Goal: Task Accomplishment & Management: Complete application form

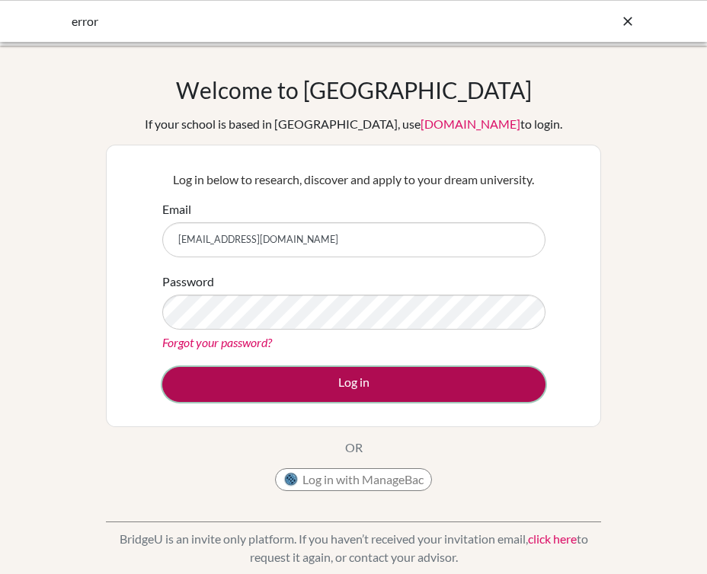
click at [354, 378] on button "Log in" at bounding box center [353, 384] width 383 height 35
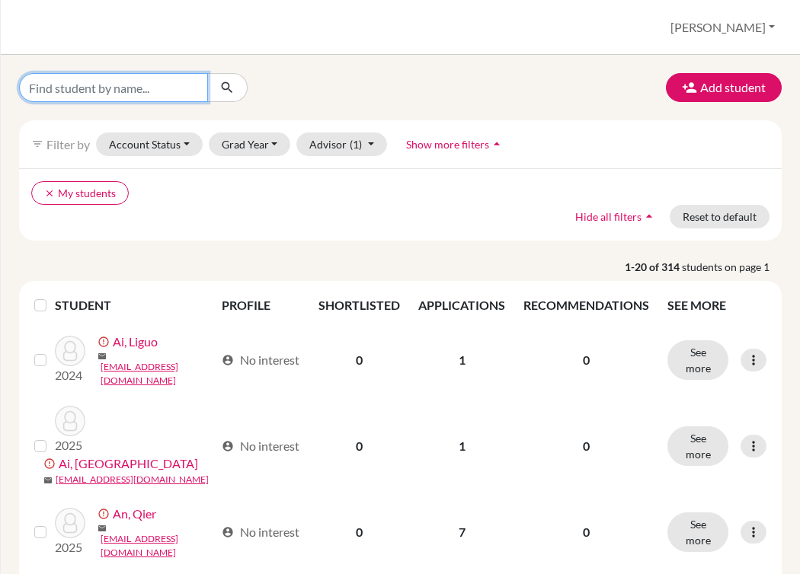
click at [94, 90] on input "Find student by name..." at bounding box center [113, 87] width 189 height 29
type input "qian"
click button "submit" at bounding box center [227, 87] width 40 height 29
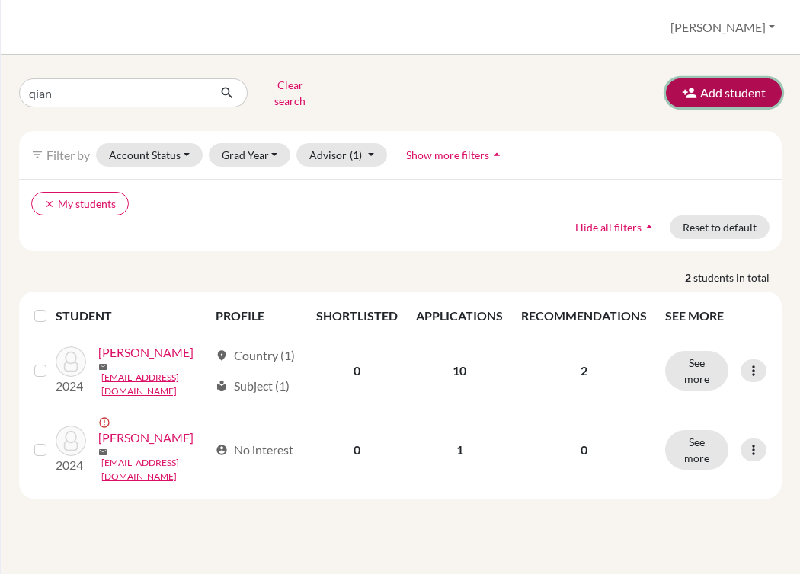
click at [712, 86] on button "Add student" at bounding box center [724, 92] width 116 height 29
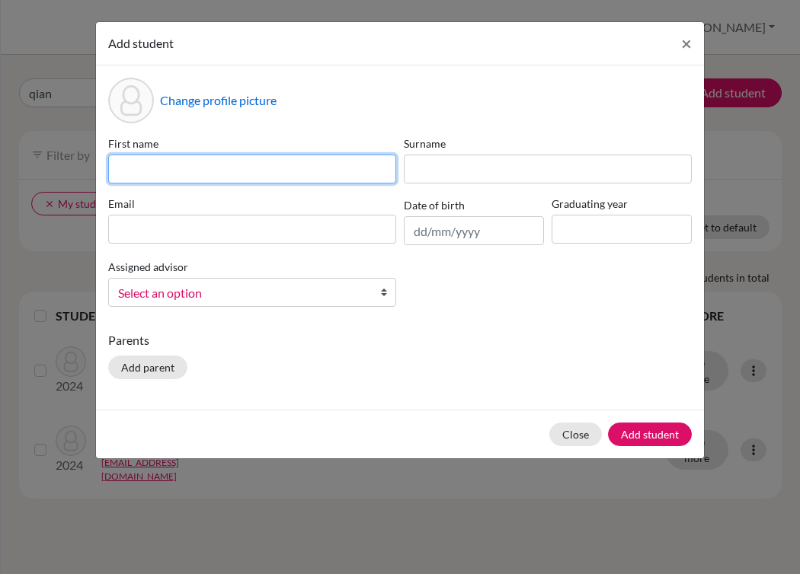
click at [339, 174] on input at bounding box center [252, 169] width 288 height 29
type input "q"
type input "Qianao"
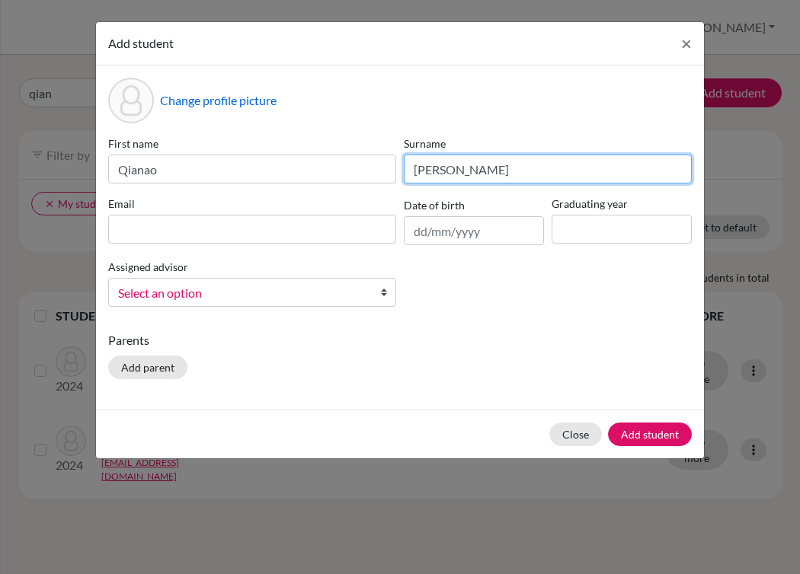
type input "Wang"
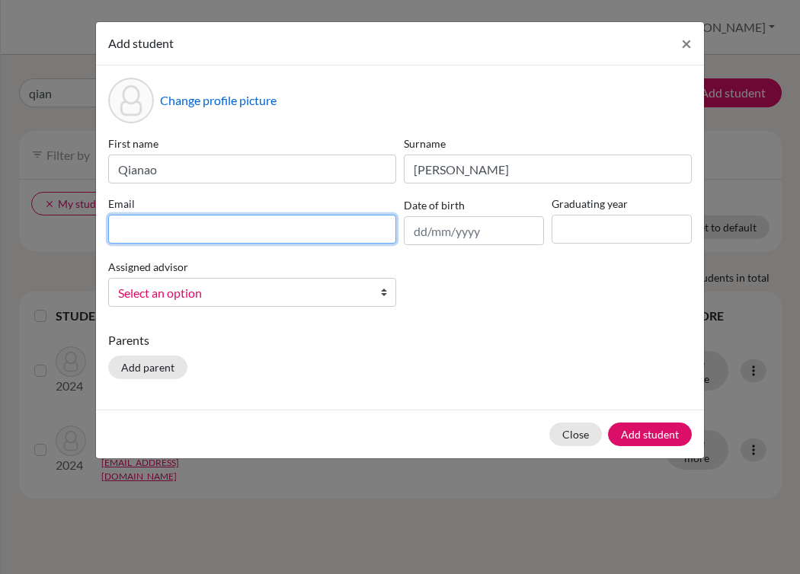
click at [161, 235] on input at bounding box center [252, 229] width 288 height 29
paste input "[EMAIL_ADDRESS][DOMAIN_NAME]"
type input "[EMAIL_ADDRESS][DOMAIN_NAME]"
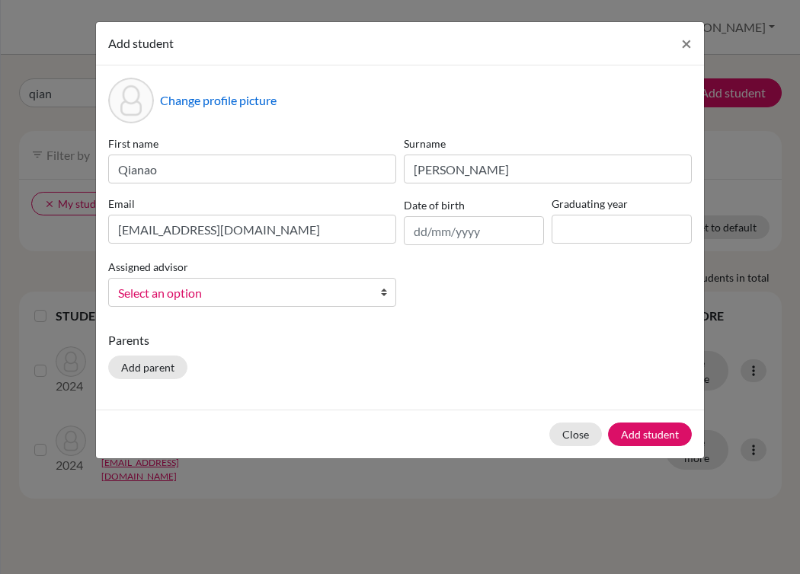
click at [302, 251] on div "First name Qianao Surname Wang Email qianaowang26@outlook.com Date of birth Gra…" at bounding box center [399, 228] width 591 height 184
click at [488, 240] on input "text" at bounding box center [474, 230] width 140 height 29
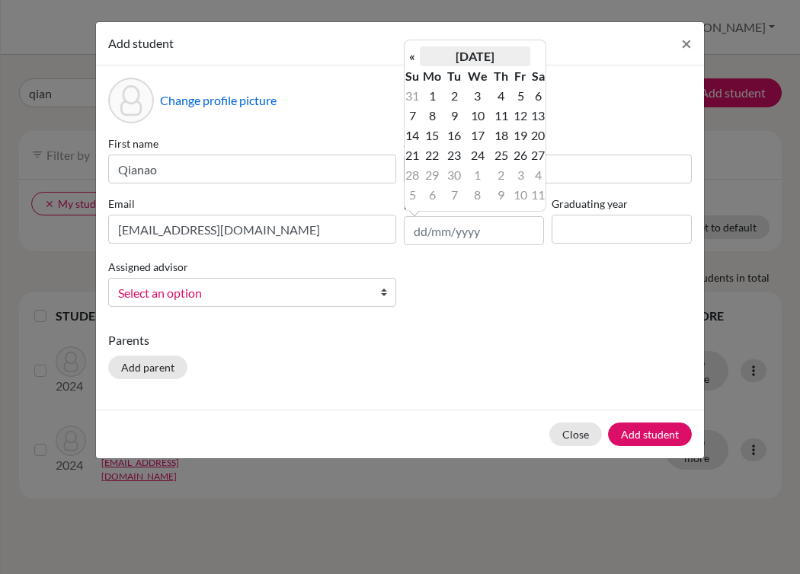
click at [503, 52] on th "September 2025" at bounding box center [475, 56] width 110 height 20
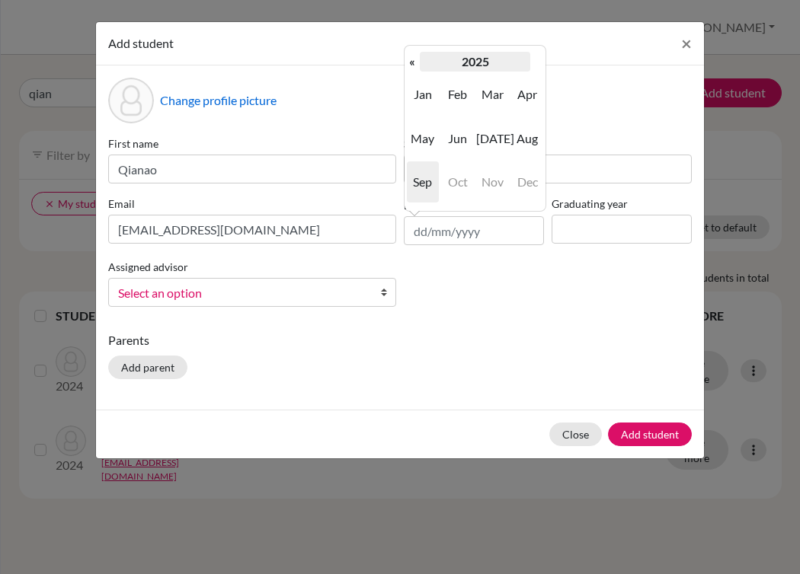
click at [495, 58] on th "2025" at bounding box center [475, 62] width 110 height 20
click at [460, 67] on th "2020-2029" at bounding box center [475, 62] width 110 height 20
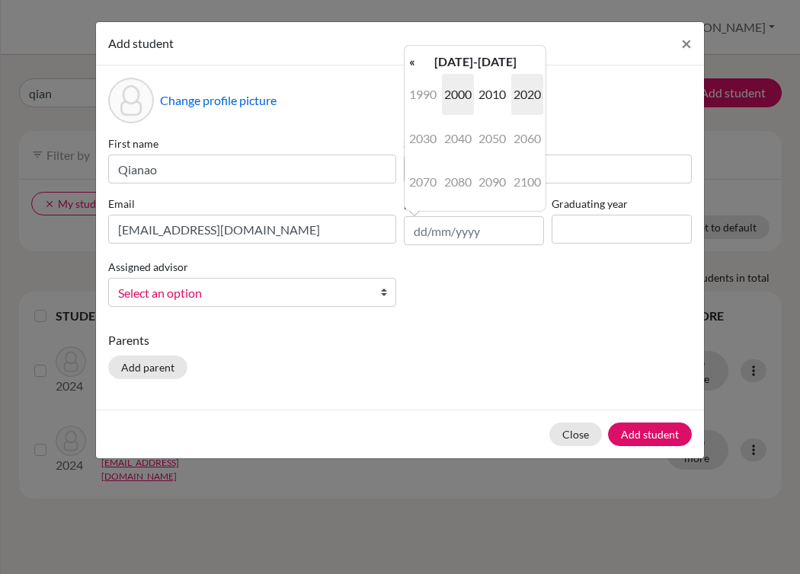
click at [458, 88] on span "2000" at bounding box center [458, 94] width 32 height 41
click at [493, 94] on span "2001" at bounding box center [492, 94] width 32 height 41
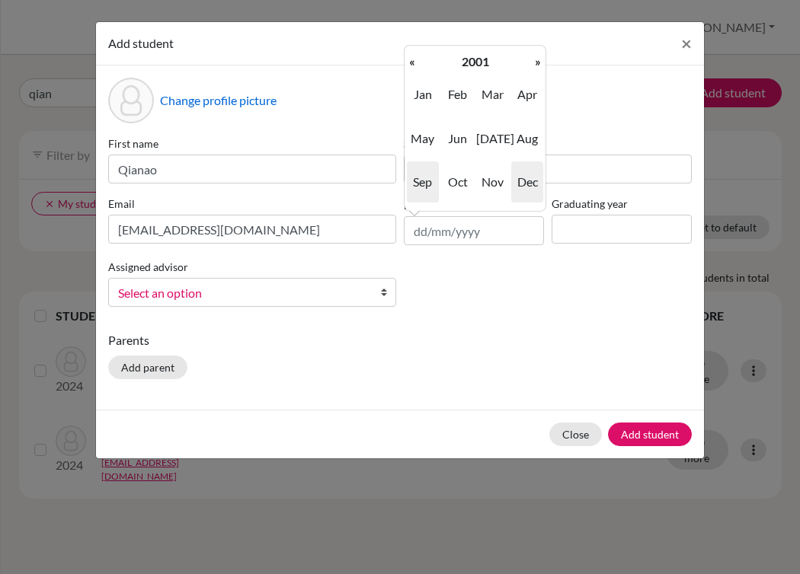
click at [522, 172] on span "Dec" at bounding box center [527, 181] width 32 height 41
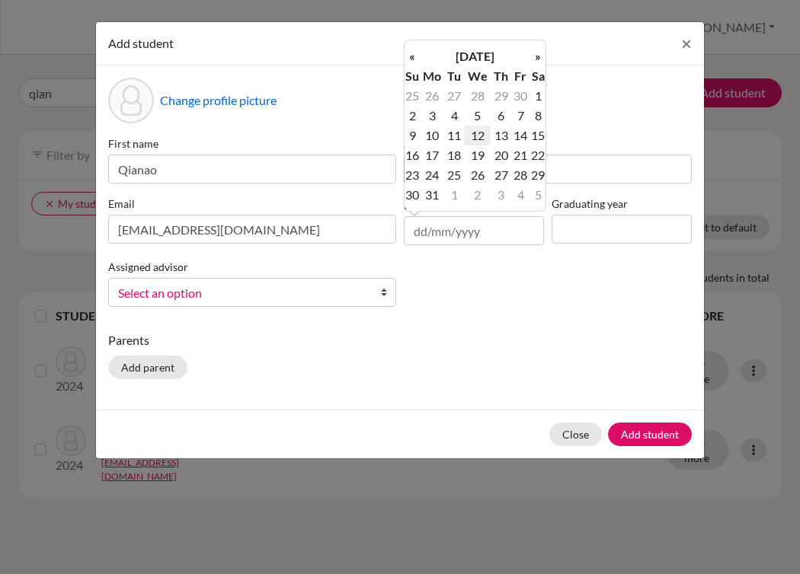
click at [477, 139] on td "12" at bounding box center [477, 136] width 27 height 20
type input "[DATE]"
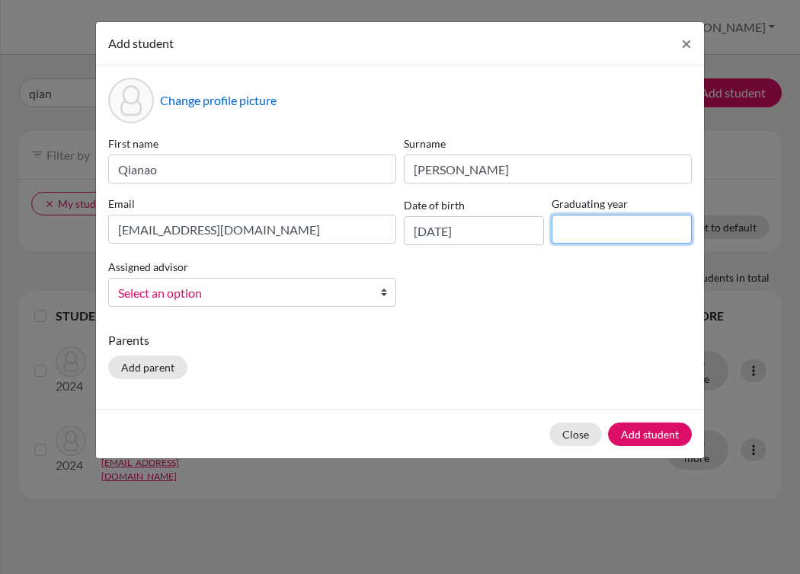
click at [613, 223] on input at bounding box center [621, 229] width 140 height 29
type input "2025"
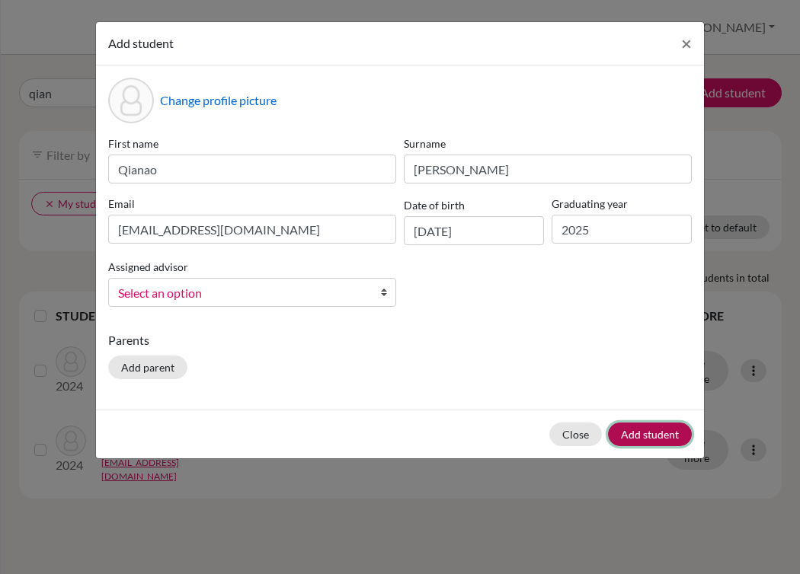
click at [634, 432] on button "Add student" at bounding box center [650, 435] width 84 height 24
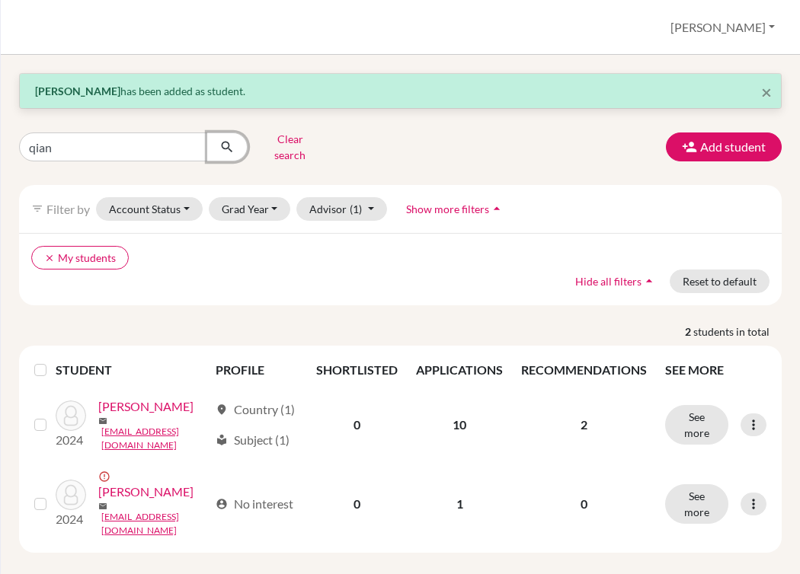
click at [234, 144] on icon "submit" at bounding box center [226, 146] width 15 height 15
click at [52, 253] on icon "clear" at bounding box center [49, 258] width 11 height 11
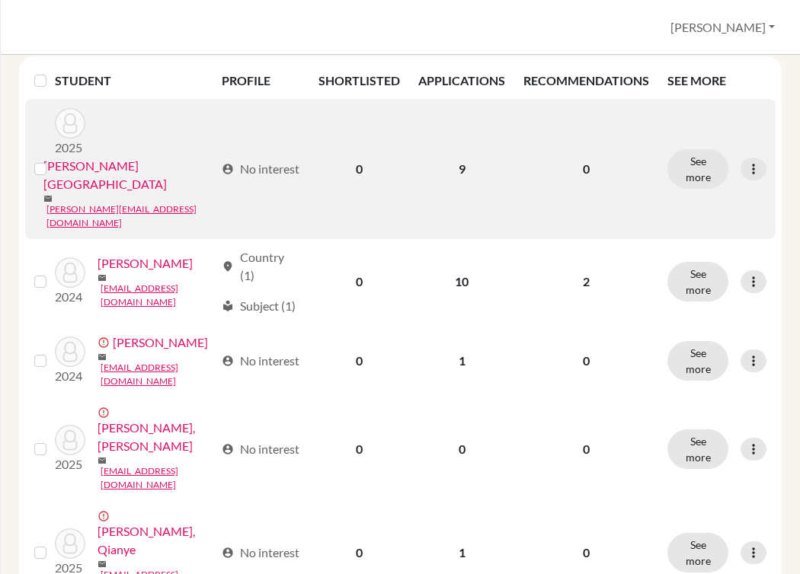
scroll to position [237, 0]
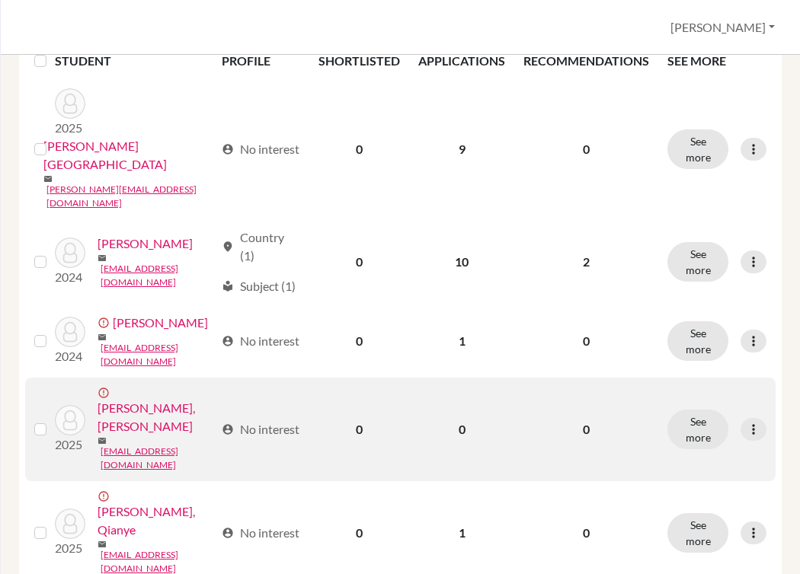
click at [97, 399] on link "[PERSON_NAME], [PERSON_NAME]" at bounding box center [155, 417] width 117 height 37
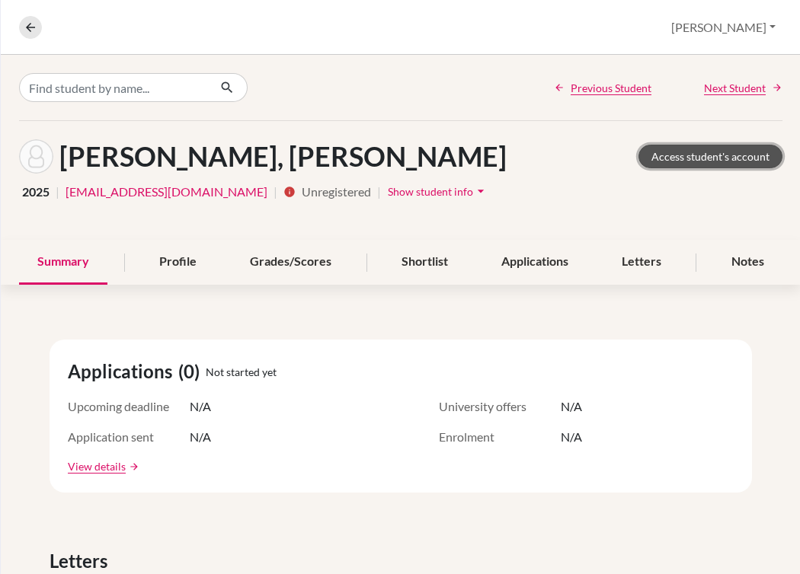
click at [697, 158] on link "Access student's account" at bounding box center [710, 157] width 144 height 24
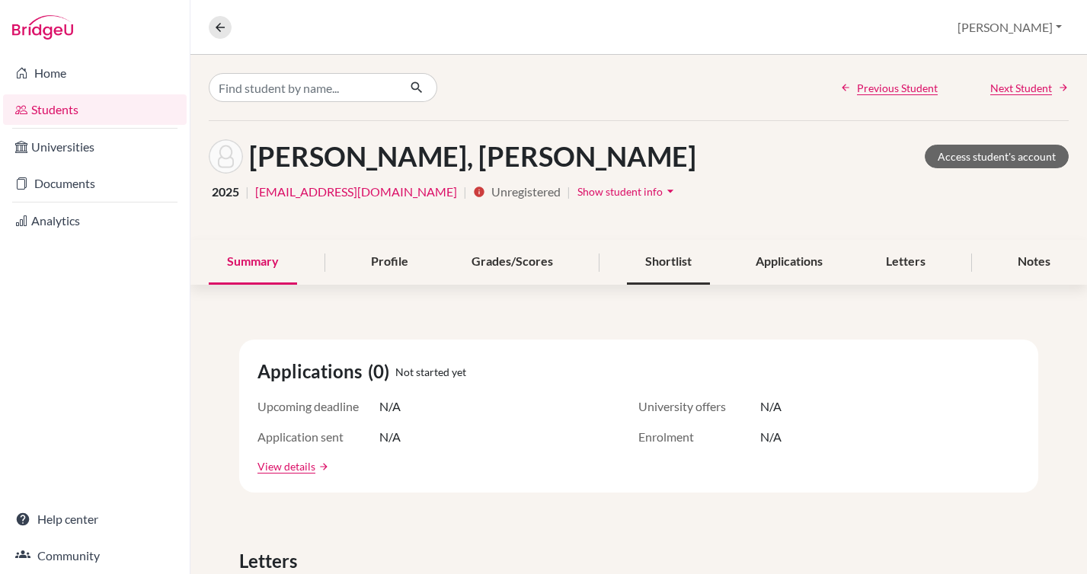
click at [665, 266] on div "Shortlist" at bounding box center [668, 262] width 83 height 45
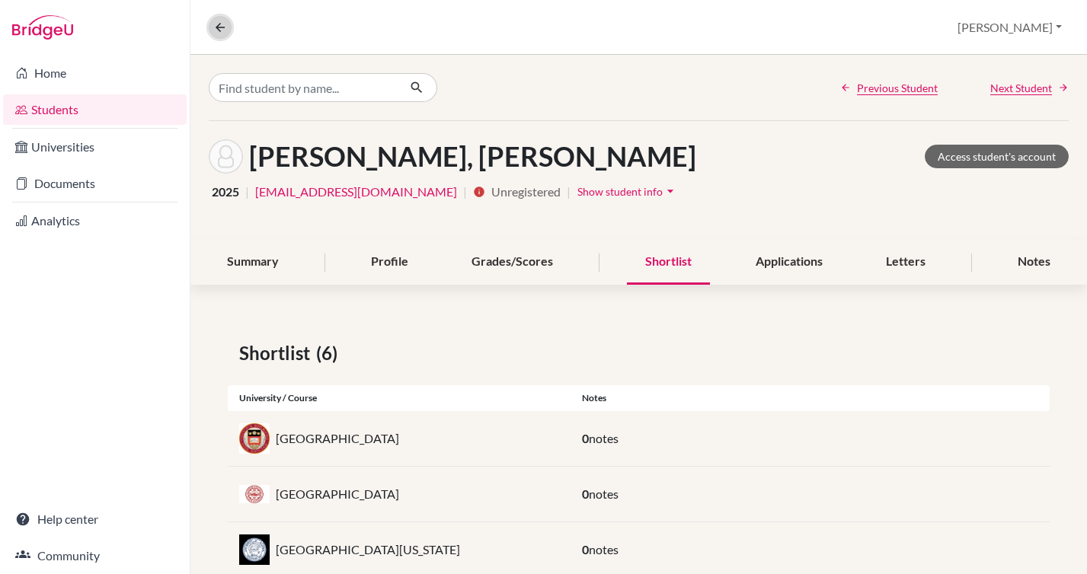
click at [222, 32] on icon at bounding box center [220, 28] width 14 height 14
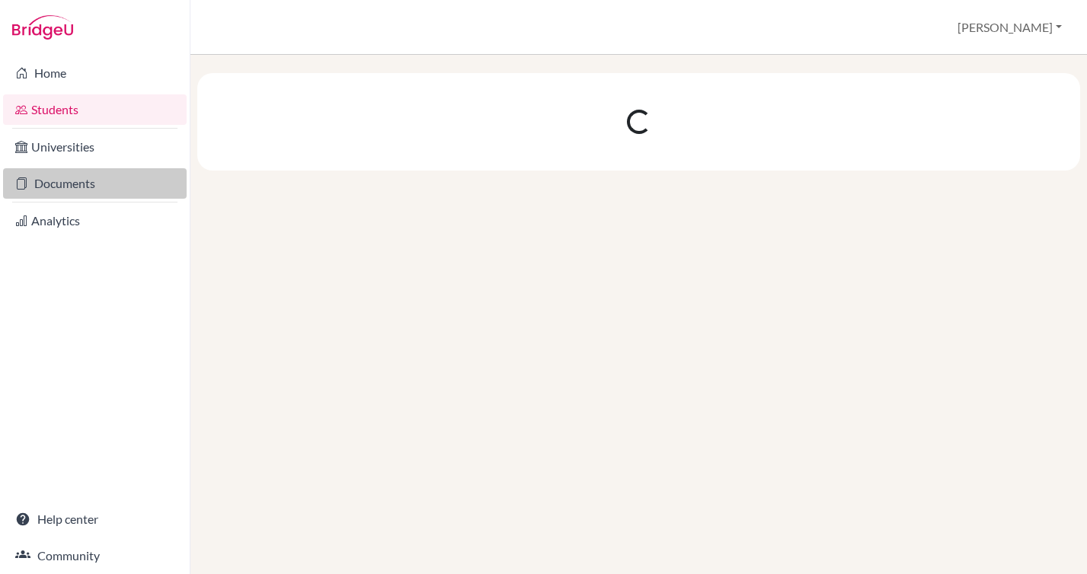
click at [65, 184] on link "Documents" at bounding box center [95, 183] width 184 height 30
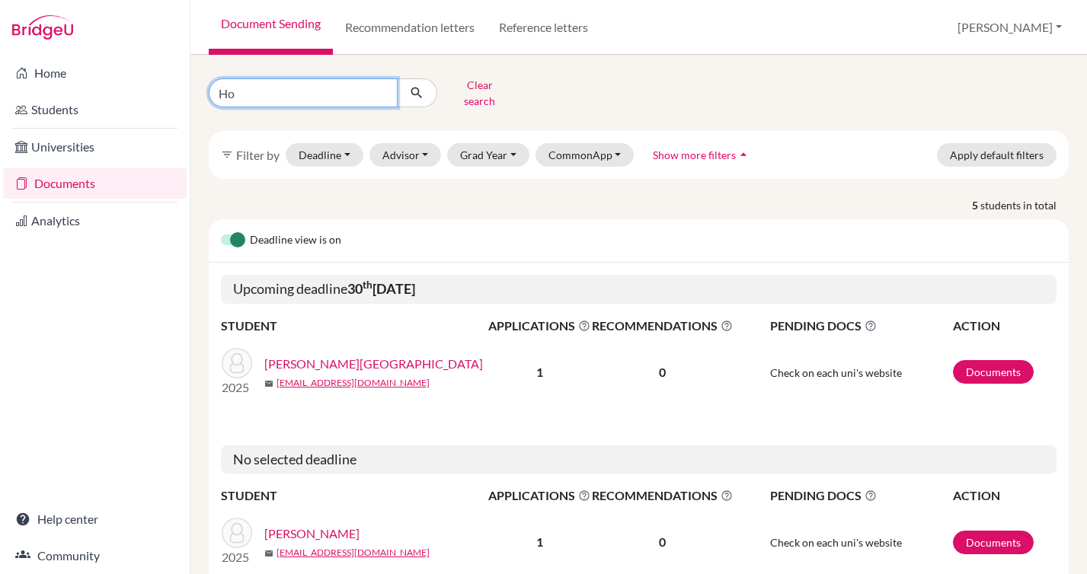
click at [291, 99] on input "Ho" at bounding box center [303, 92] width 189 height 29
type input "qianao"
click button "submit" at bounding box center [417, 92] width 40 height 29
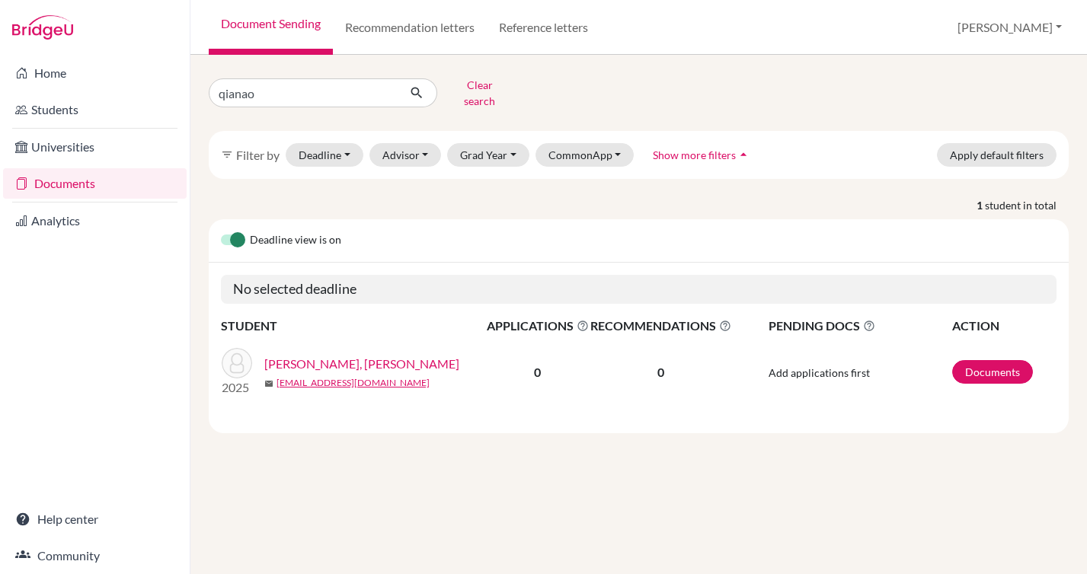
click at [310, 356] on link "Wang, Qianao" at bounding box center [361, 364] width 195 height 18
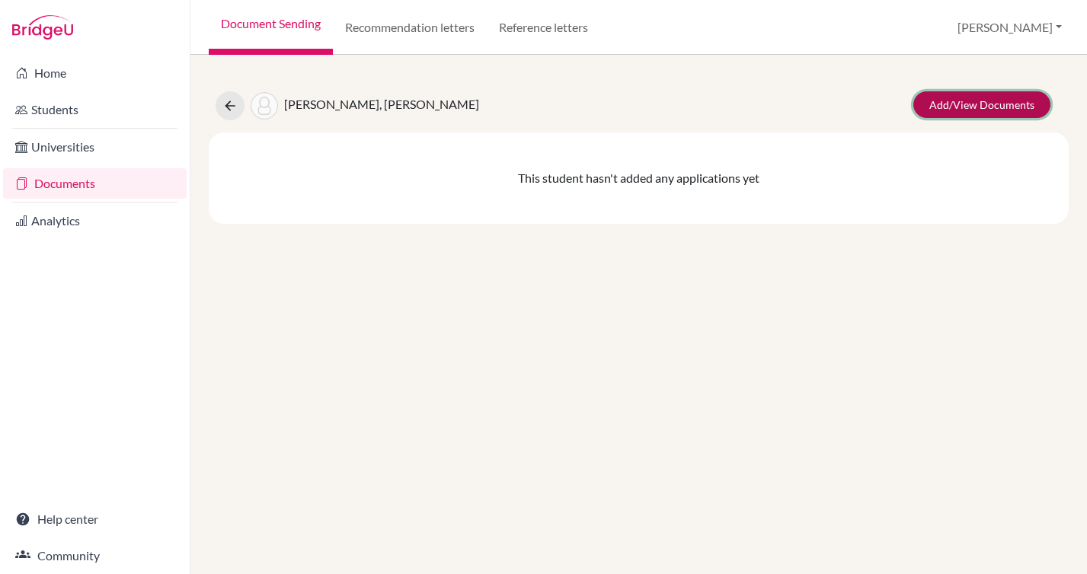
click at [943, 113] on link "Add/View Documents" at bounding box center [981, 104] width 137 height 27
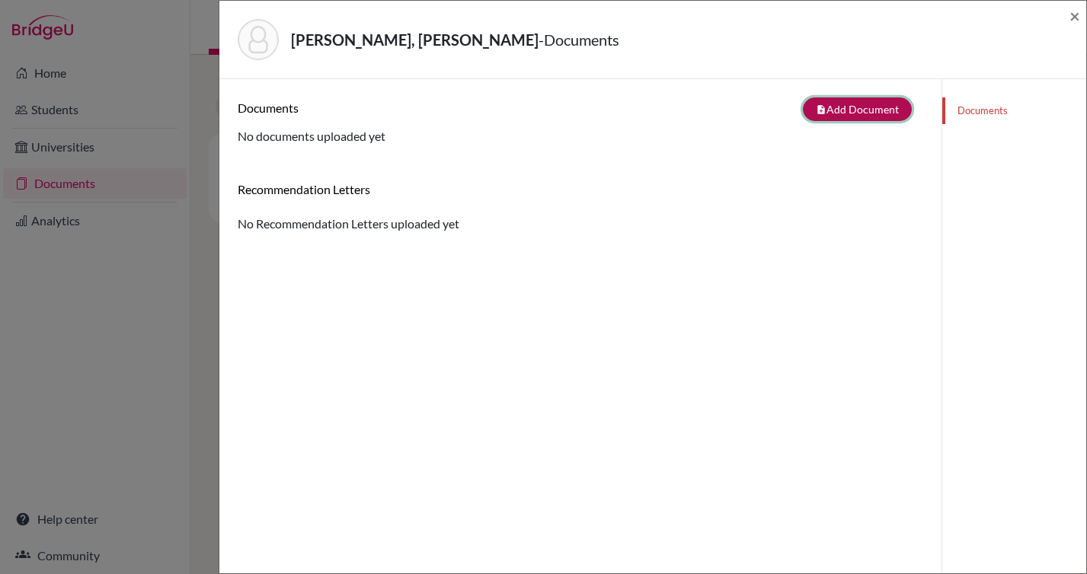
click at [864, 105] on button "note_add Add Document" at bounding box center [857, 109] width 109 height 24
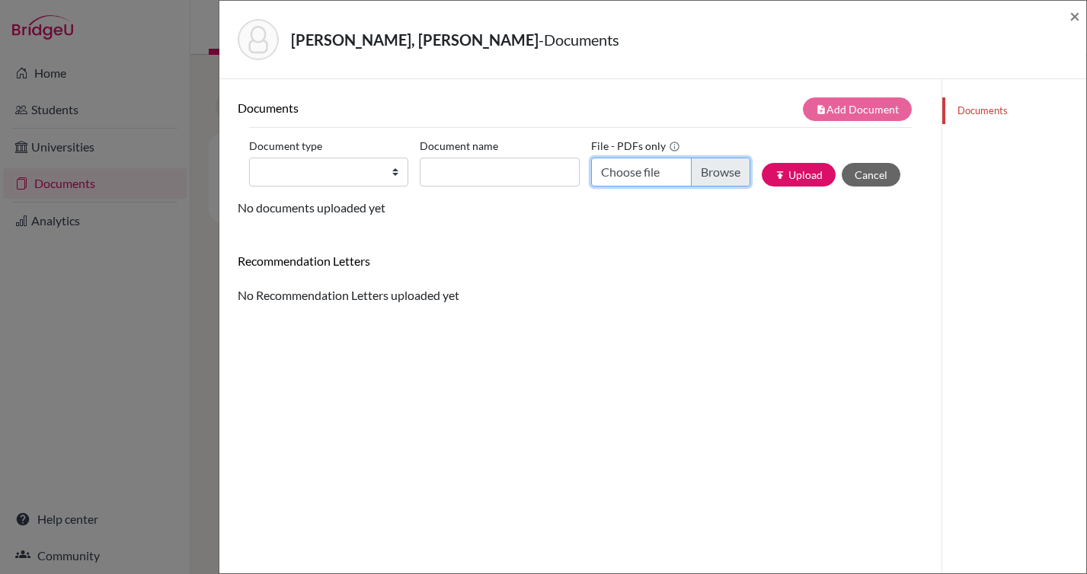
click at [716, 168] on input "Choose file" at bounding box center [670, 172] width 159 height 29
type input "C:\fakepath\Wang Qianao-Transcript&Diploma-20210628.pdf"
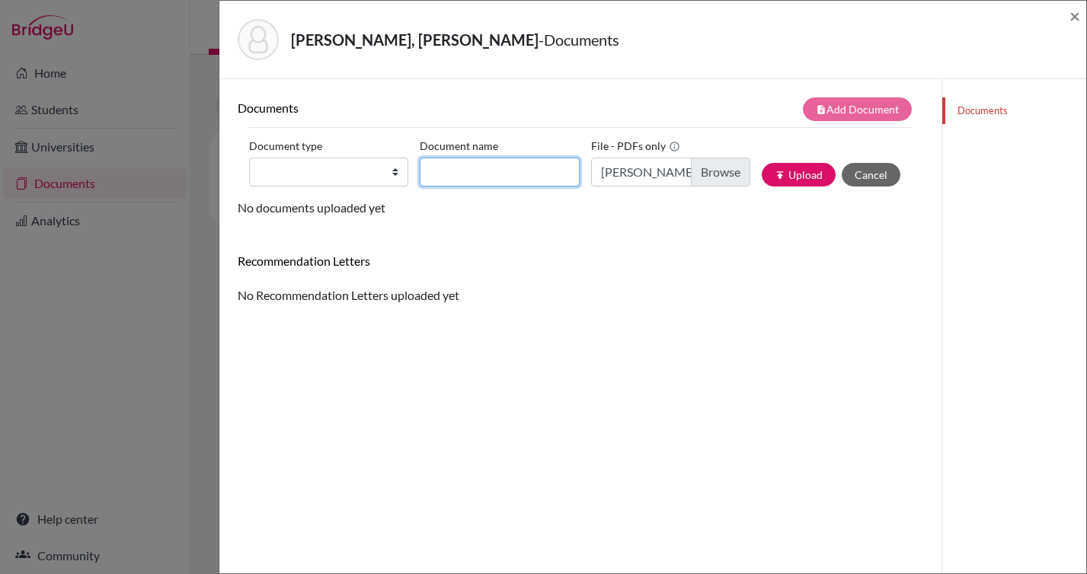
click at [471, 175] on input "Document name" at bounding box center [499, 172] width 159 height 29
paste input "2020114392"
type input "2020114392"
click at [575, 177] on div "Document name 2020114392" at bounding box center [505, 160] width 171 height 53
click at [525, 174] on input "2020114392" at bounding box center [499, 172] width 159 height 29
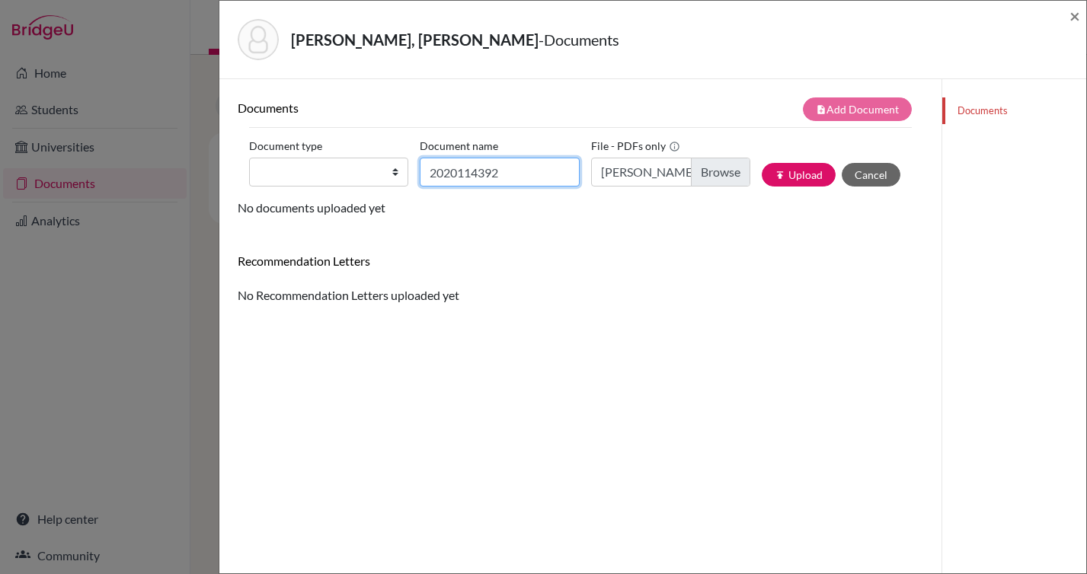
click at [525, 174] on input "2020114392" at bounding box center [499, 172] width 159 height 29
click at [411, 170] on div "Document type Change explanation for Common App reports Counselor recommendatio…" at bounding box center [334, 160] width 171 height 53
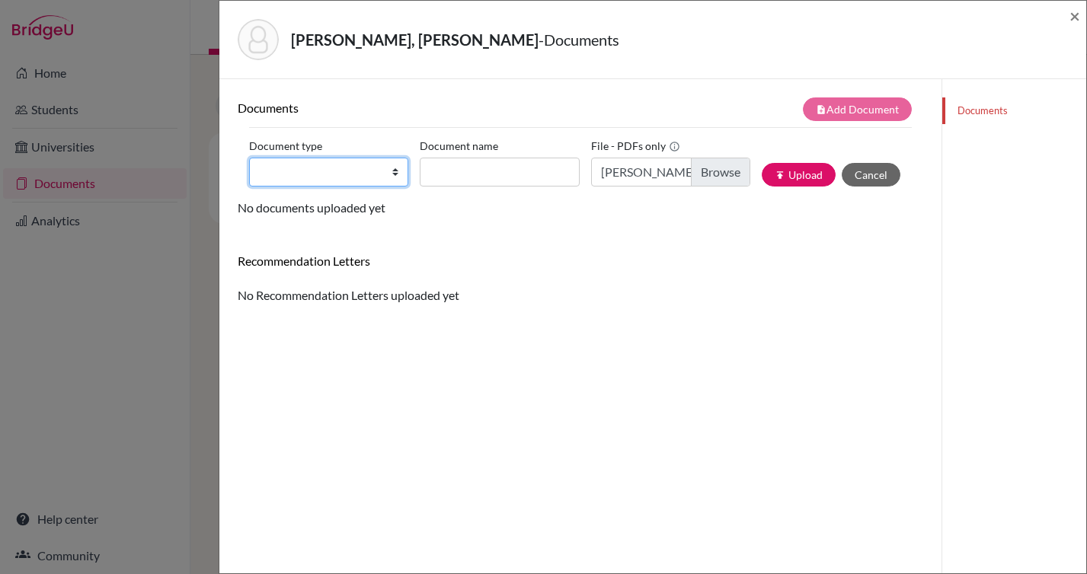
click at [372, 175] on select "Change explanation for Common App reports Counselor recommendation Fee waiver I…" at bounding box center [328, 172] width 159 height 29
select select "2"
click at [249, 158] on select "Change explanation for Common App reports Counselor recommendation Fee waiver I…" at bounding box center [328, 172] width 159 height 29
click at [609, 289] on div "Recommendation Letters No Recommendation Letters uploaded yet" at bounding box center [580, 279] width 685 height 51
click at [804, 174] on button "publish Upload" at bounding box center [799, 175] width 74 height 24
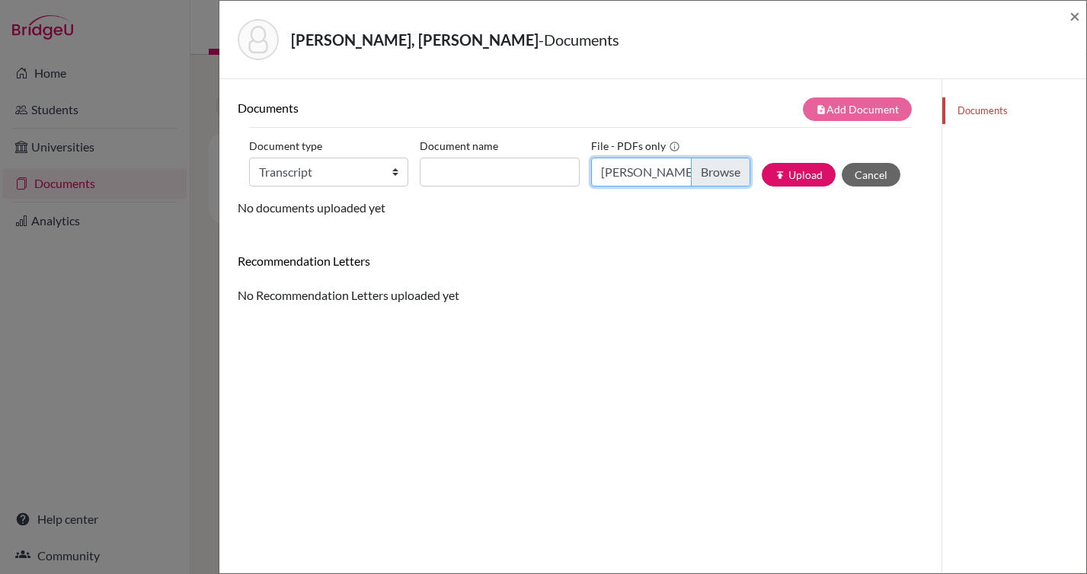
click at [691, 177] on input "Wang Qianao-Transcript&Diploma-20210628.pdf" at bounding box center [670, 172] width 159 height 29
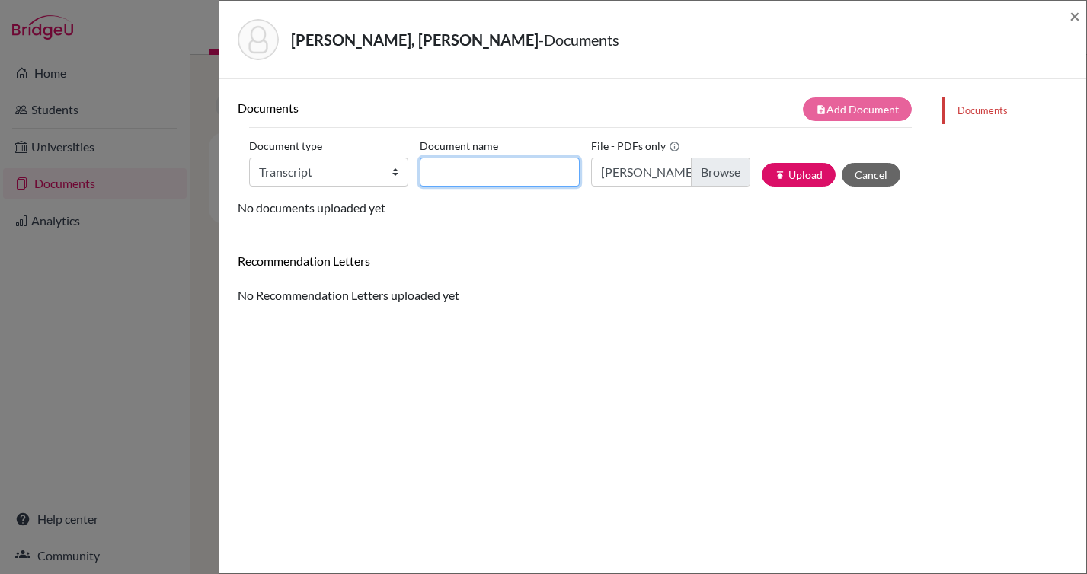
click at [493, 178] on input "Document name" at bounding box center [499, 172] width 159 height 29
paste input "[PERSON_NAME]-Transcript&Diploma-20210628"
type input "[PERSON_NAME]-Transcript&Diploma-20210628"
click at [553, 227] on div "Documents note_add Add Document Document type Change explanation for Common App…" at bounding box center [580, 200] width 685 height 207
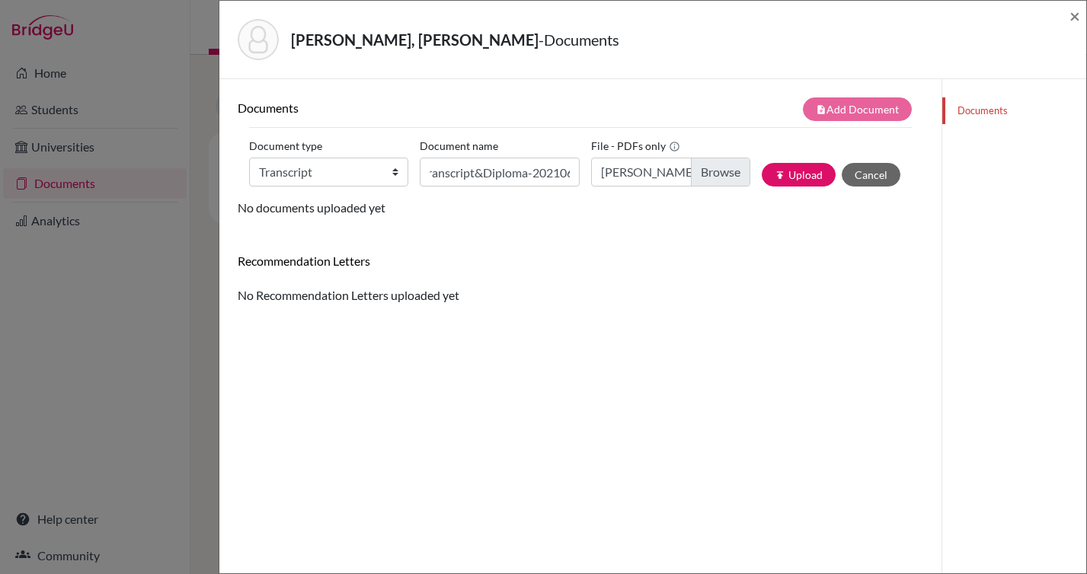
scroll to position [0, 0]
click at [763, 175] on button "publish Upload" at bounding box center [799, 175] width 74 height 24
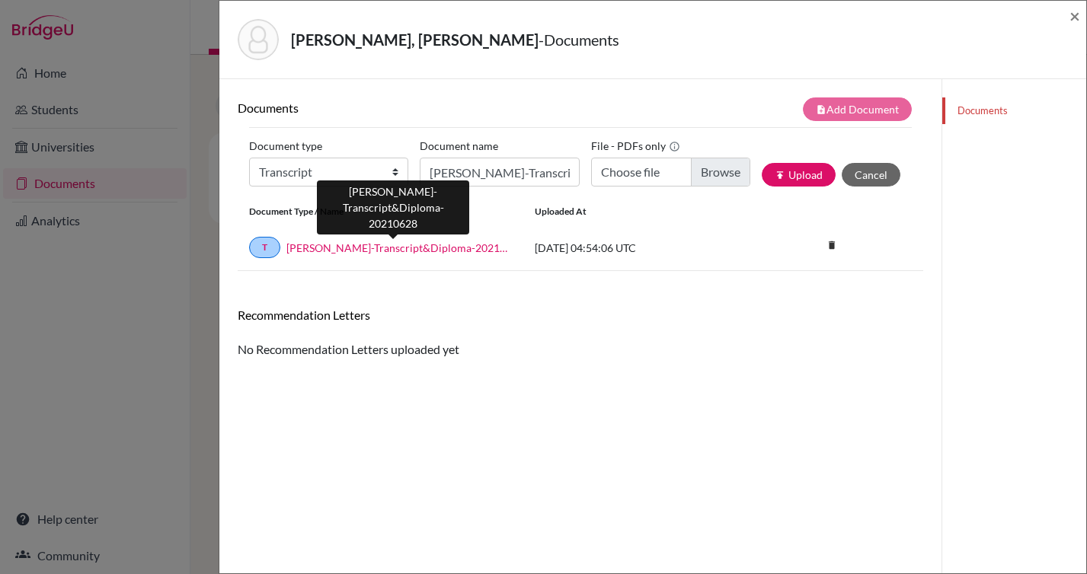
click at [440, 245] on link "[PERSON_NAME]-Transcript&Diploma-20210628" at bounding box center [398, 248] width 225 height 16
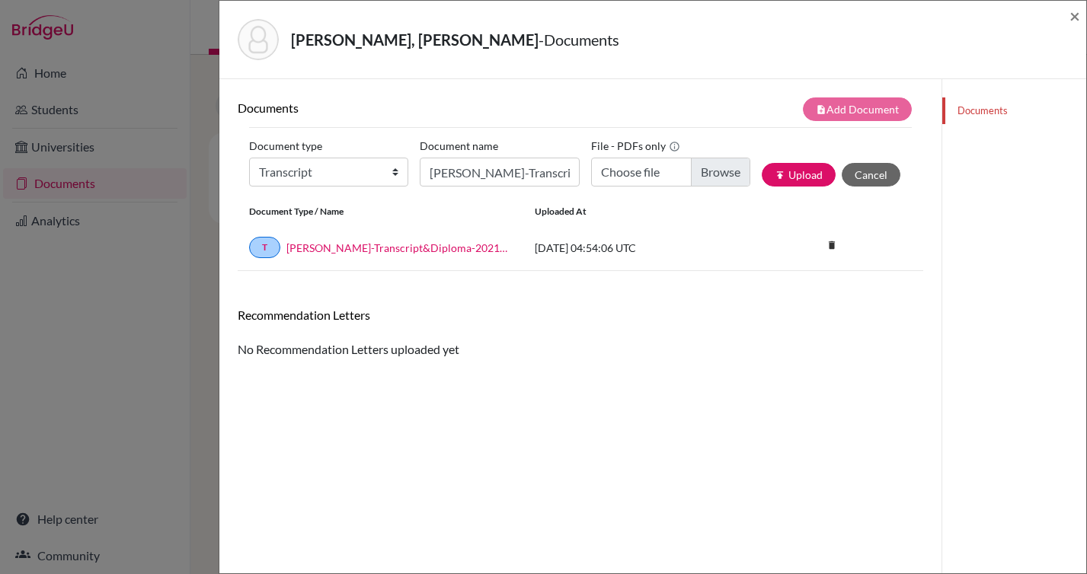
click at [1004, 74] on div "Wang, Qianao - Documents ×" at bounding box center [652, 40] width 867 height 78
click at [1075, 10] on span "×" at bounding box center [1074, 16] width 11 height 22
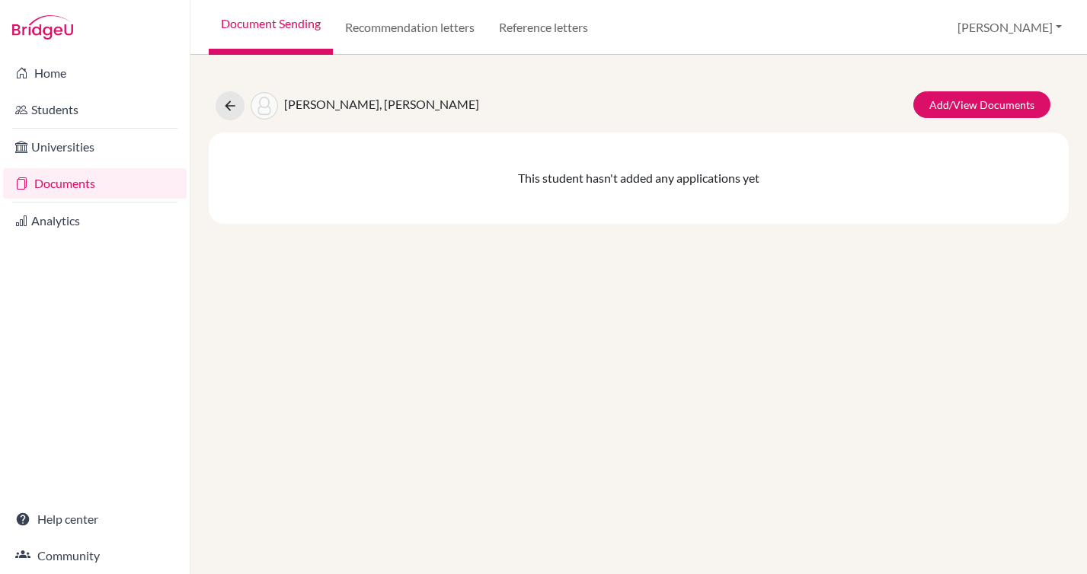
click at [823, 105] on div "Wang, Qianao Add/View Documents" at bounding box center [638, 105] width 883 height 29
click at [33, 105] on link "Students" at bounding box center [95, 109] width 184 height 30
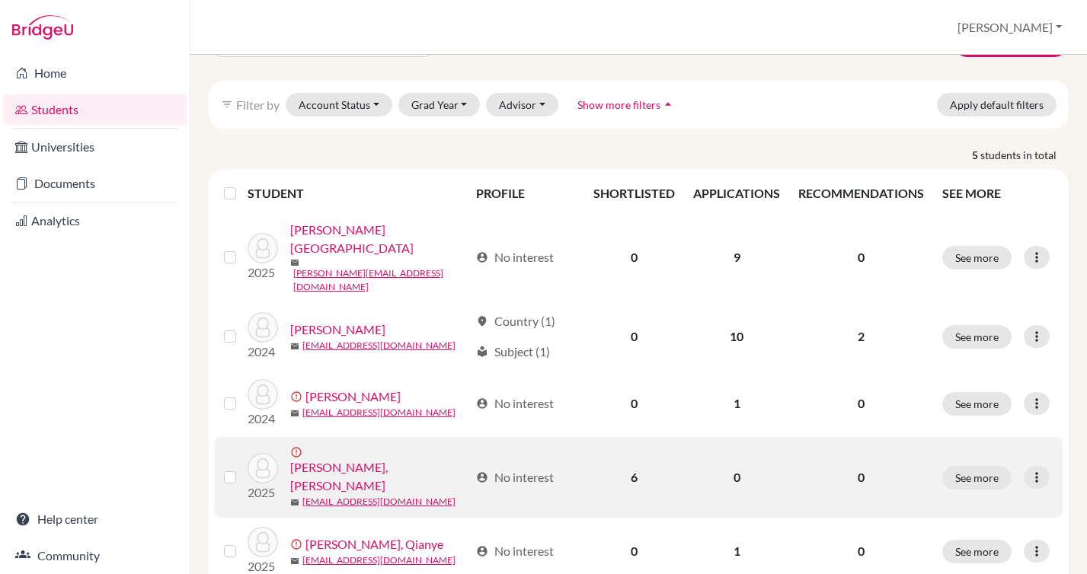
scroll to position [55, 0]
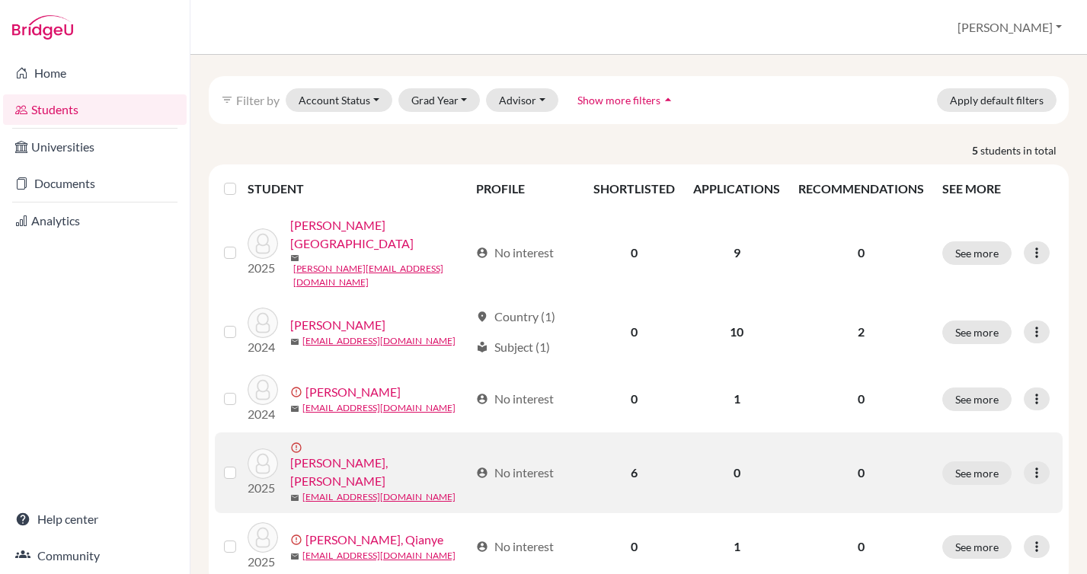
click at [343, 454] on link "[PERSON_NAME], [PERSON_NAME]" at bounding box center [379, 472] width 179 height 37
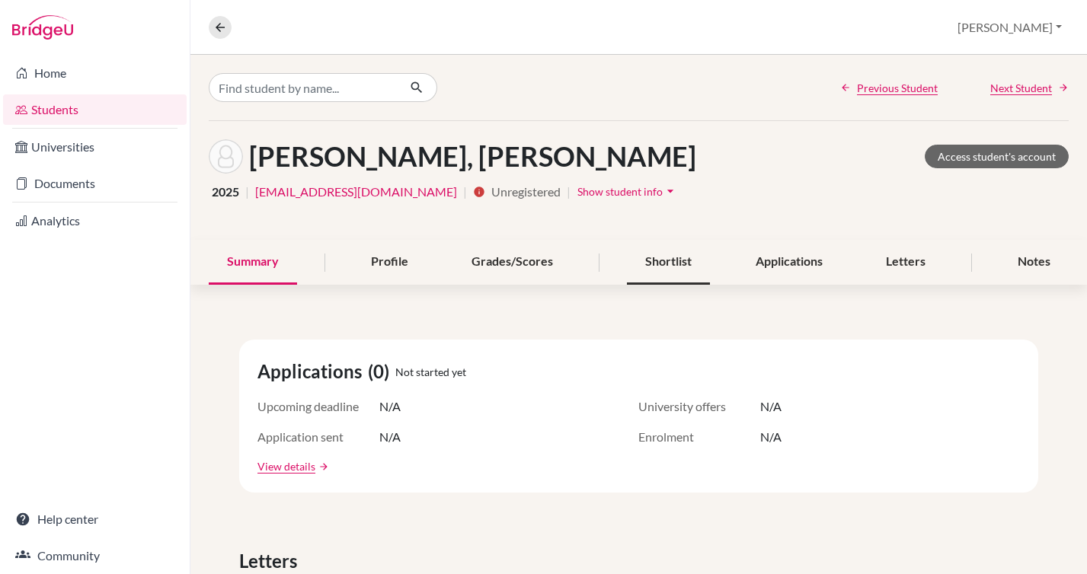
click at [663, 256] on div "Shortlist" at bounding box center [668, 262] width 83 height 45
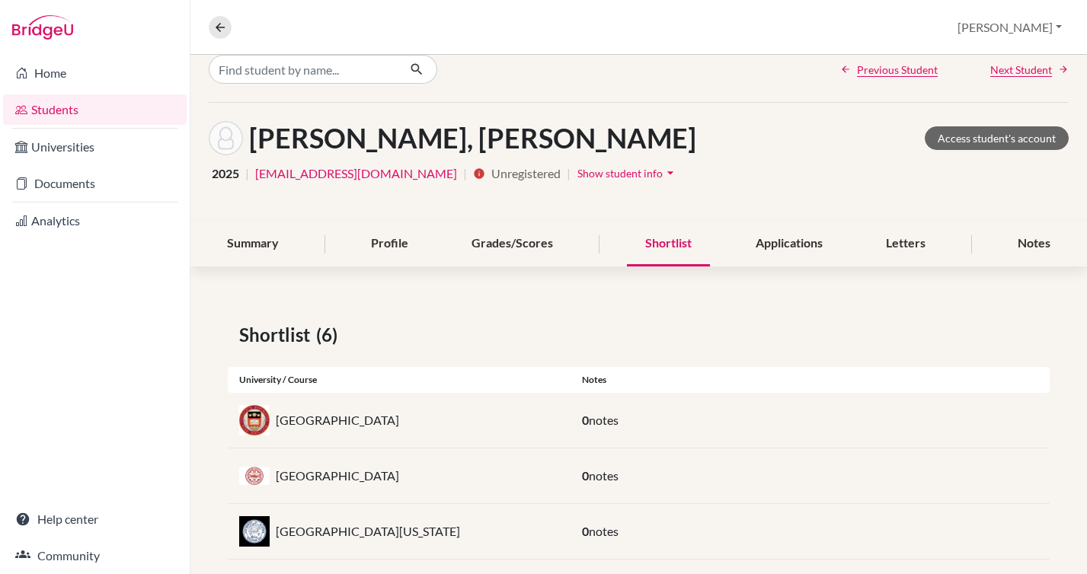
scroll to position [27, 0]
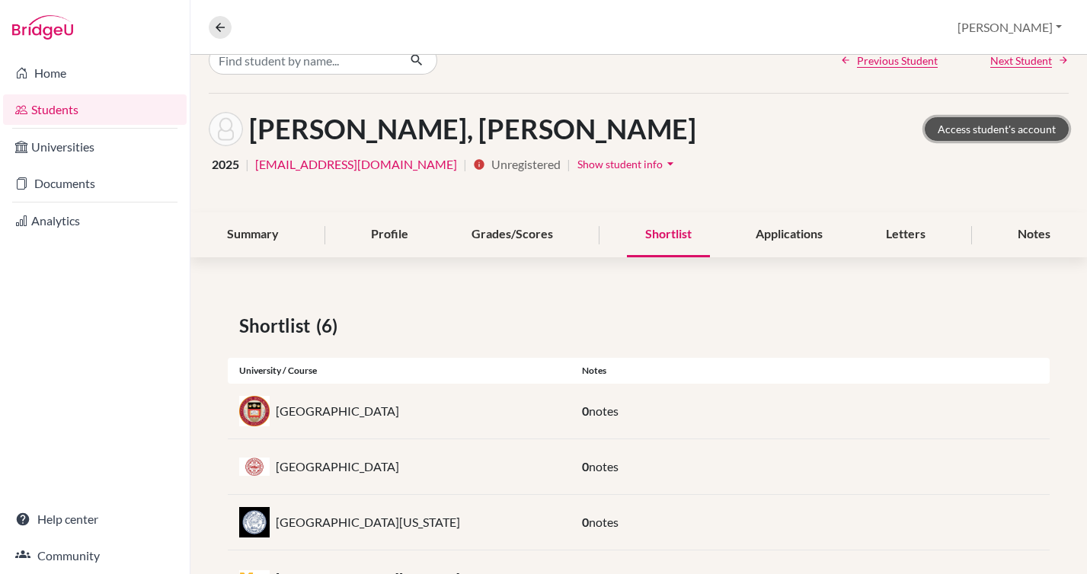
click at [979, 120] on link "Access student's account" at bounding box center [997, 129] width 144 height 24
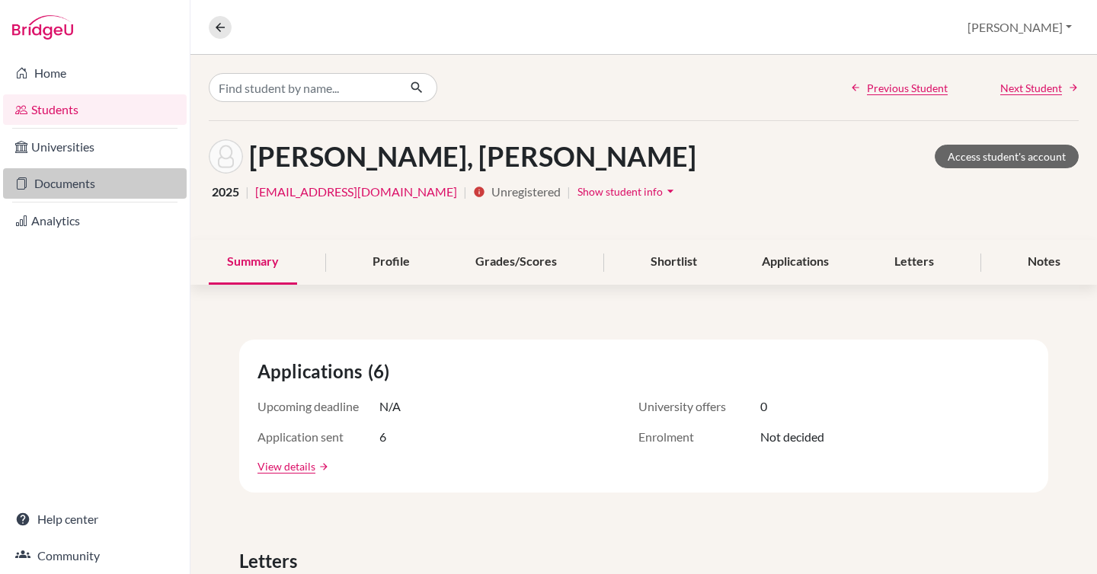
click at [91, 184] on link "Documents" at bounding box center [95, 183] width 184 height 30
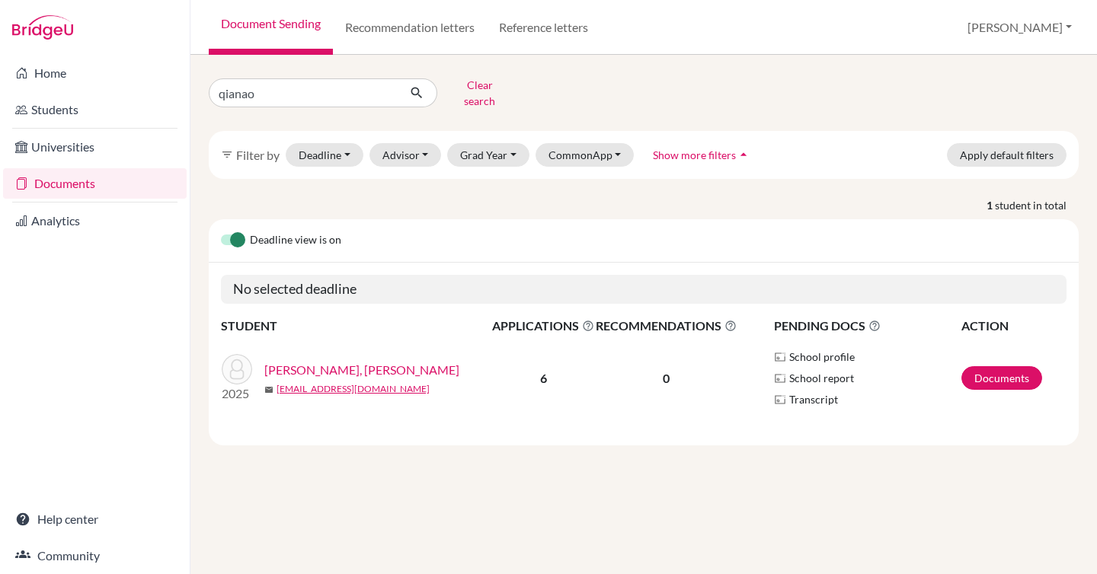
click at [286, 362] on link "[PERSON_NAME], [PERSON_NAME]" at bounding box center [361, 370] width 195 height 18
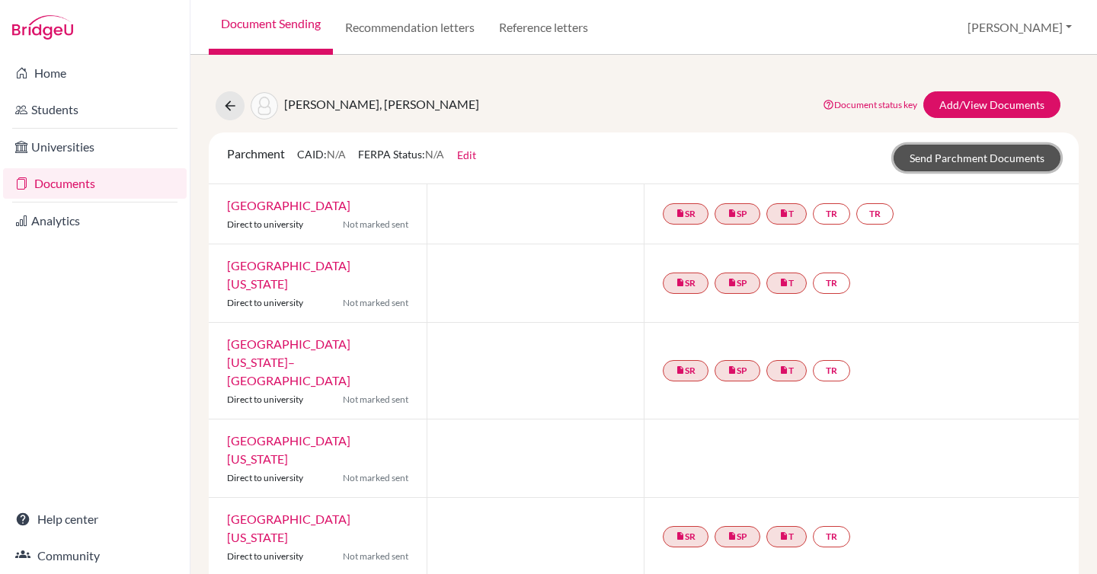
click at [1002, 161] on link "Send Parchment Documents" at bounding box center [976, 158] width 167 height 27
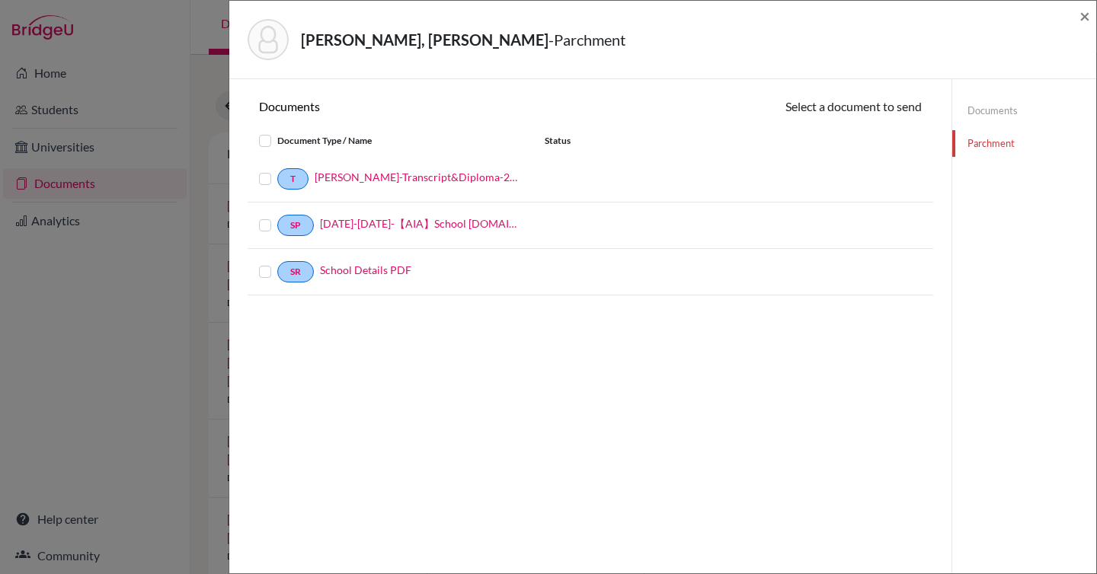
click at [258, 182] on div "T [PERSON_NAME]-Transcript&Diploma-20210628" at bounding box center [391, 178] width 286 height 21
click at [277, 170] on label at bounding box center [277, 170] width 0 height 0
click at [0, 0] on input "checkbox" at bounding box center [0, 0] width 0 height 0
click at [870, 110] on button "Continue" at bounding box center [879, 109] width 85 height 24
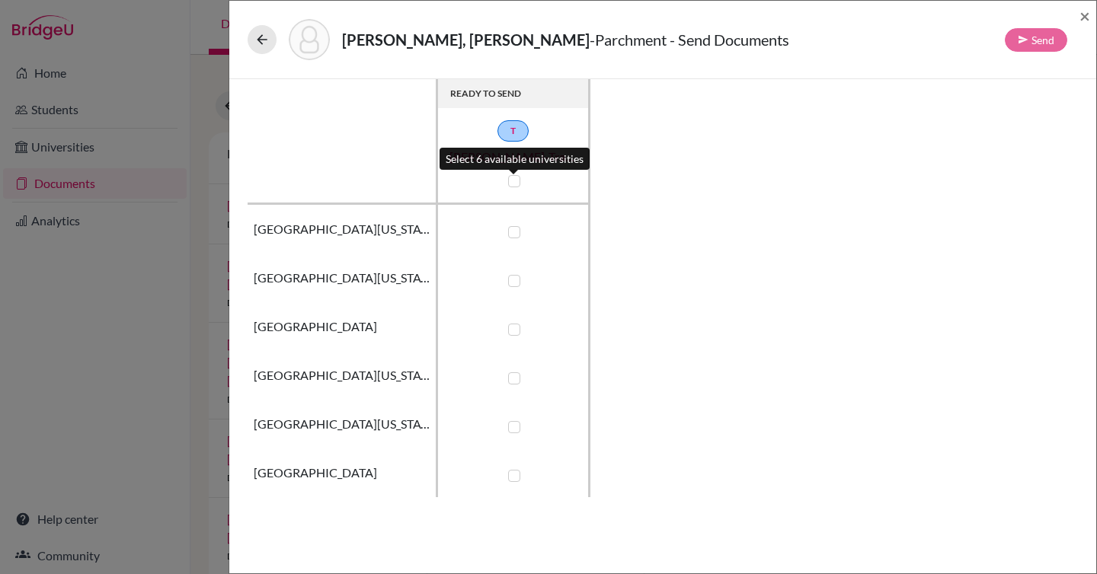
click at [509, 185] on label at bounding box center [514, 181] width 12 height 12
click at [509, 185] on input "checkbox" at bounding box center [510, 179] width 12 height 15
checkbox input "true"
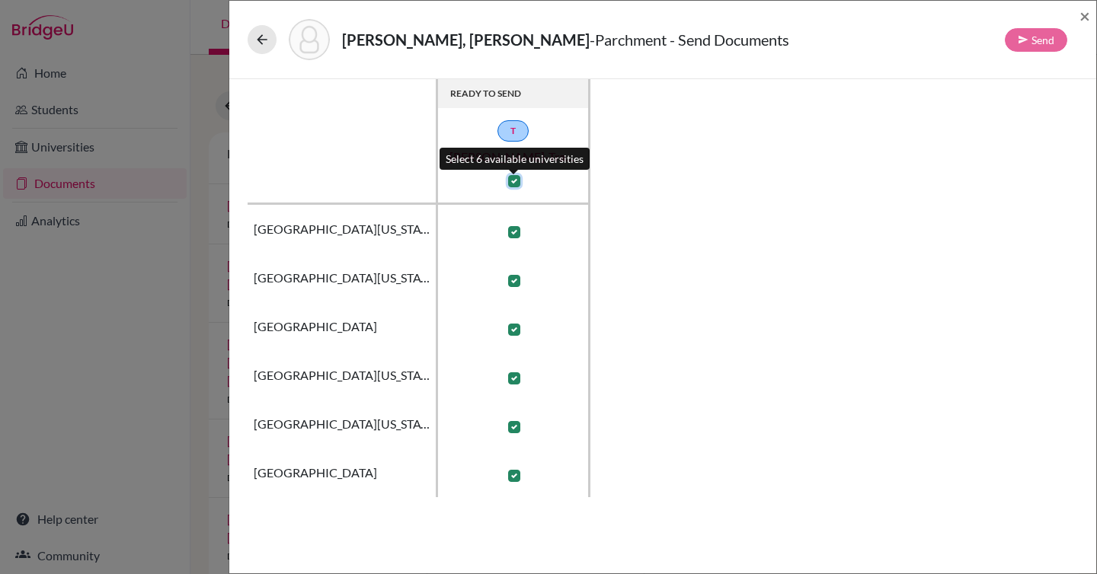
checkbox input "true"
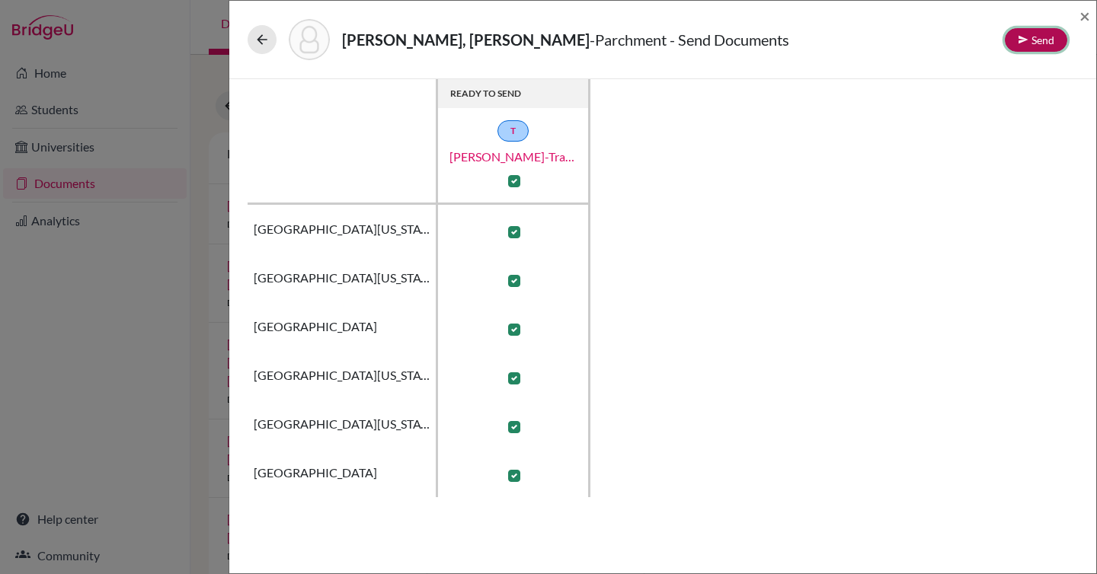
click at [1044, 35] on button "Send" at bounding box center [1035, 40] width 62 height 24
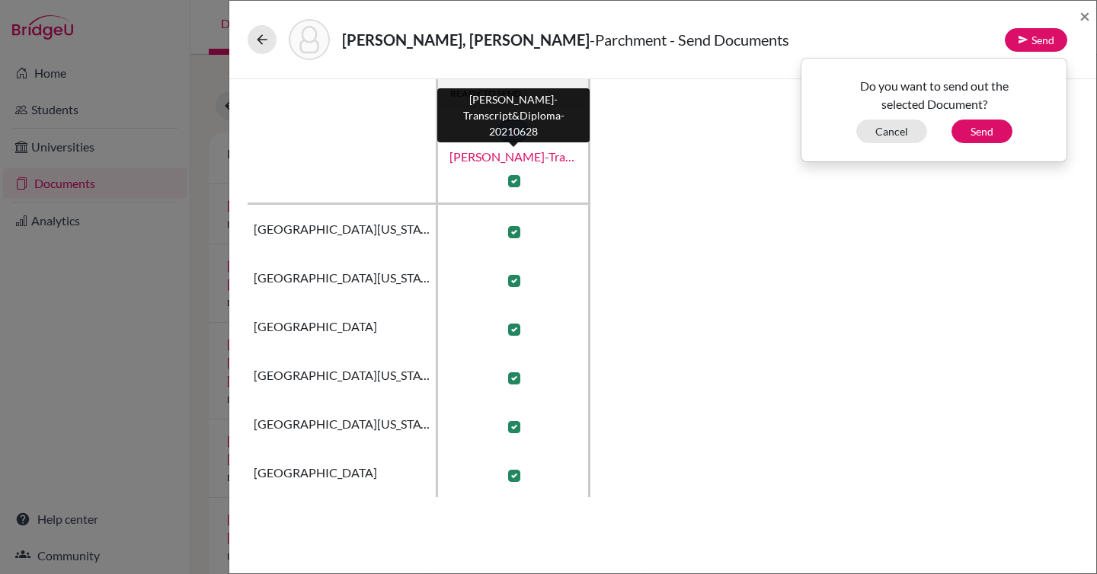
click at [484, 160] on link "[PERSON_NAME]-Transcript&Diploma-20210628" at bounding box center [513, 157] width 152 height 18
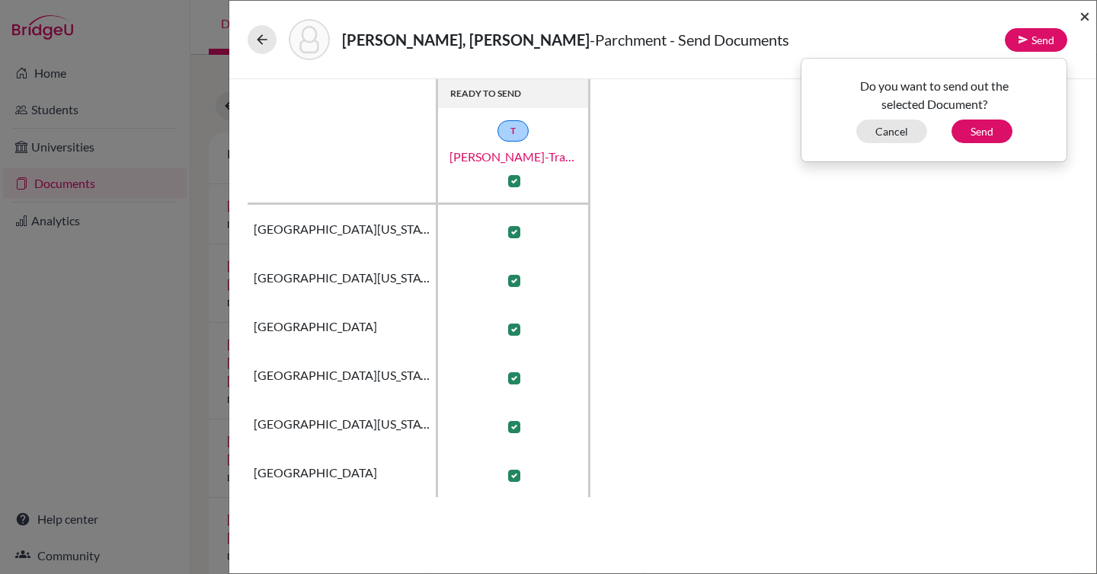
click at [1080, 11] on span "×" at bounding box center [1084, 16] width 11 height 22
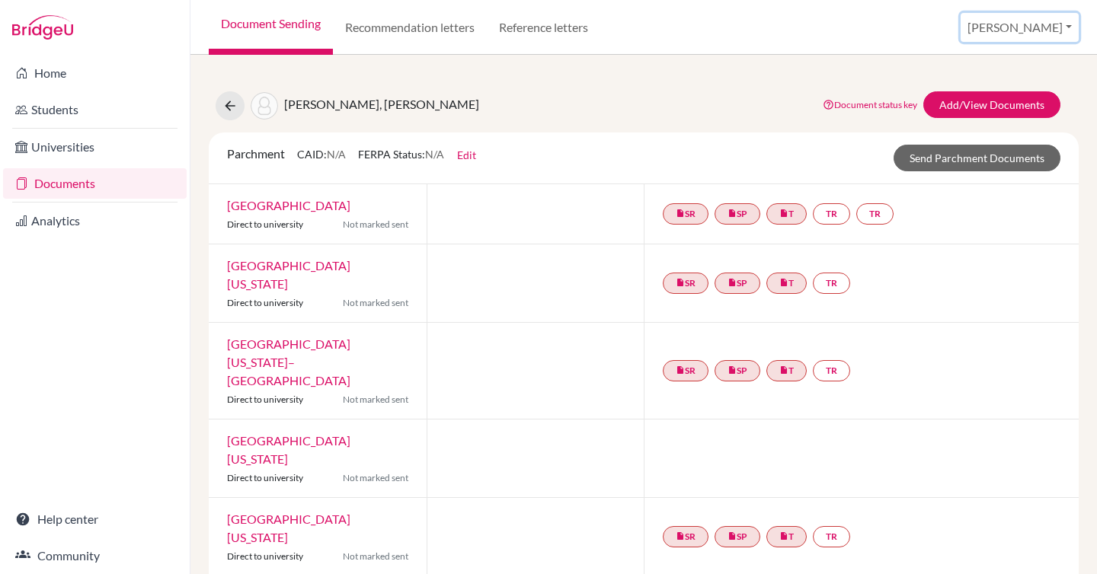
click at [1070, 29] on button "[PERSON_NAME]" at bounding box center [1019, 27] width 118 height 29
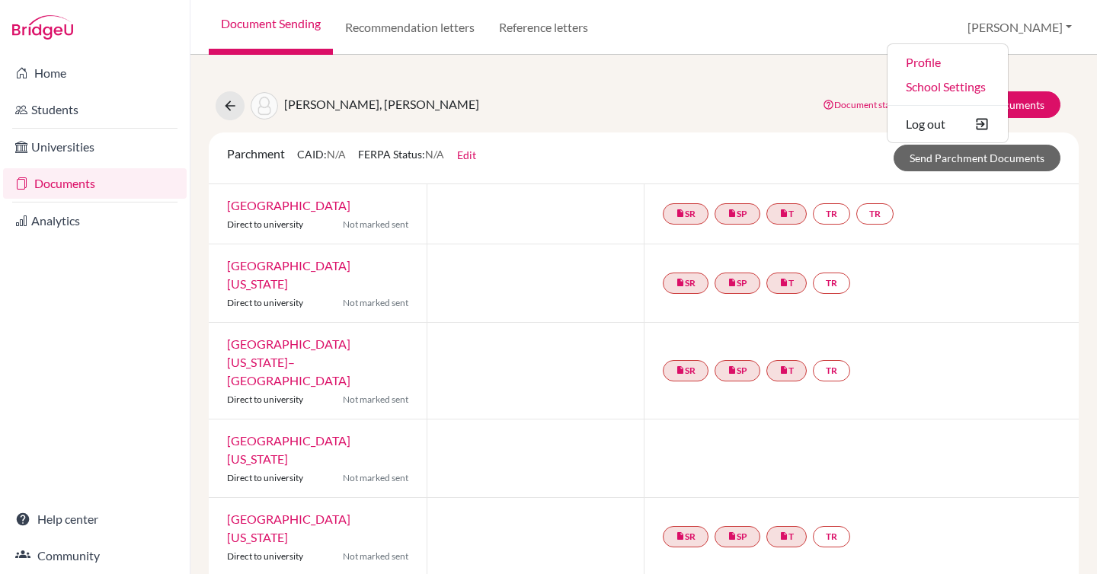
click at [784, 127] on div "Wang, Qianao Document status key TR Requirement. Document not uploaded yet. TR …" at bounding box center [644, 354] width 870 height 563
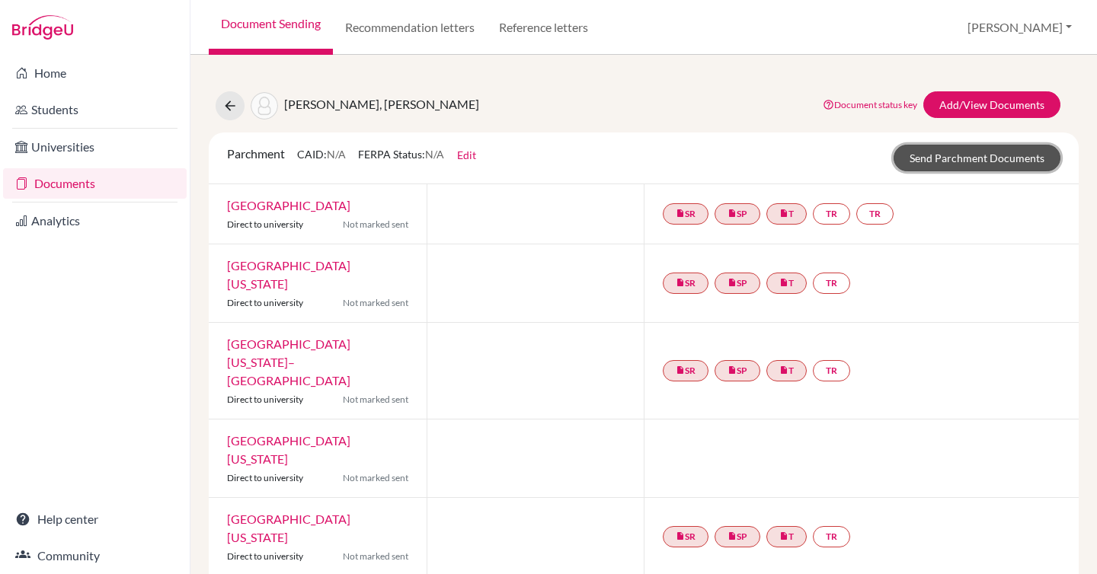
click at [956, 151] on link "Send Parchment Documents" at bounding box center [976, 158] width 167 height 27
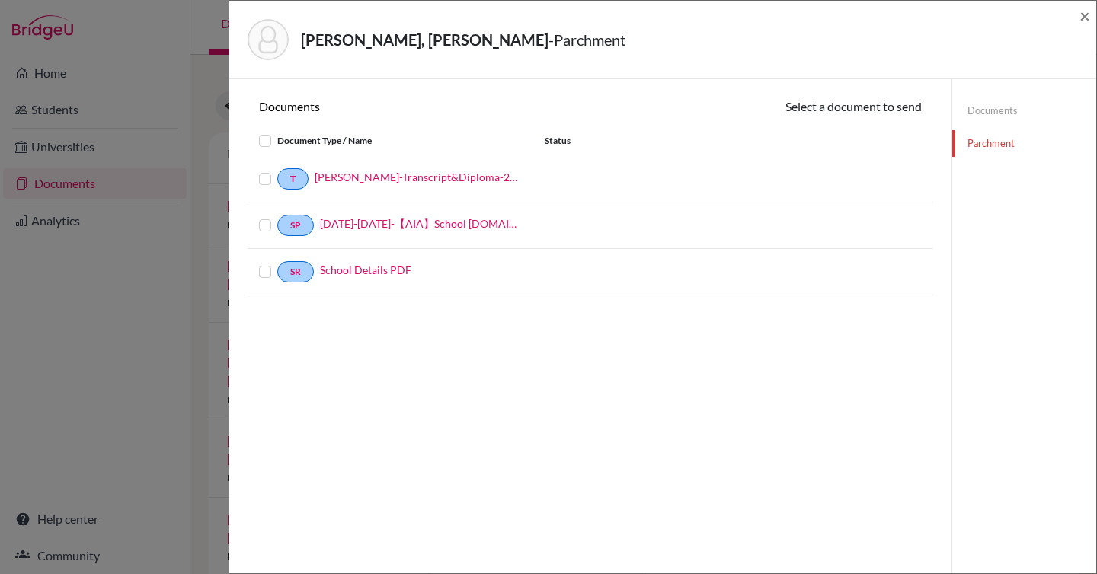
click at [277, 170] on label at bounding box center [277, 170] width 0 height 0
click at [0, 0] on input "checkbox" at bounding box center [0, 0] width 0 height 0
click at [886, 101] on button "Continue" at bounding box center [879, 109] width 85 height 24
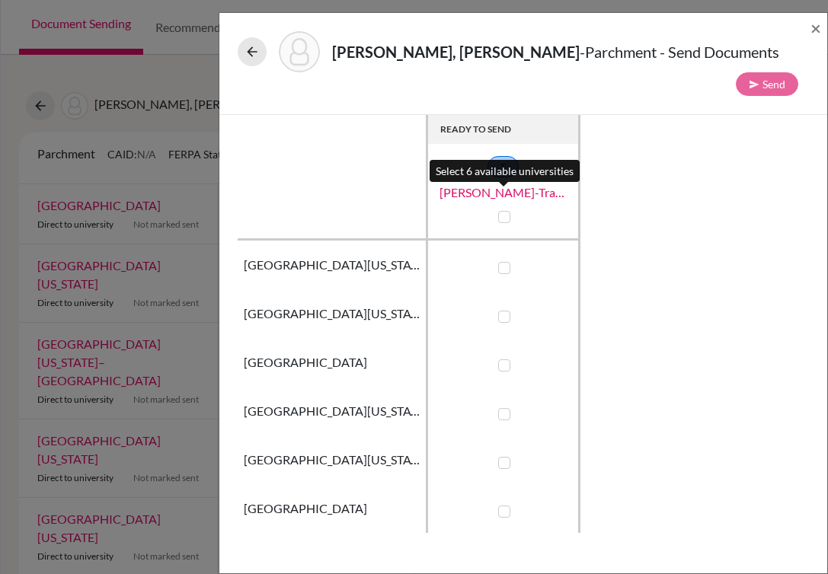
click at [506, 211] on label at bounding box center [504, 217] width 12 height 12
click at [506, 208] on input "checkbox" at bounding box center [500, 215] width 12 height 15
checkbox input "true"
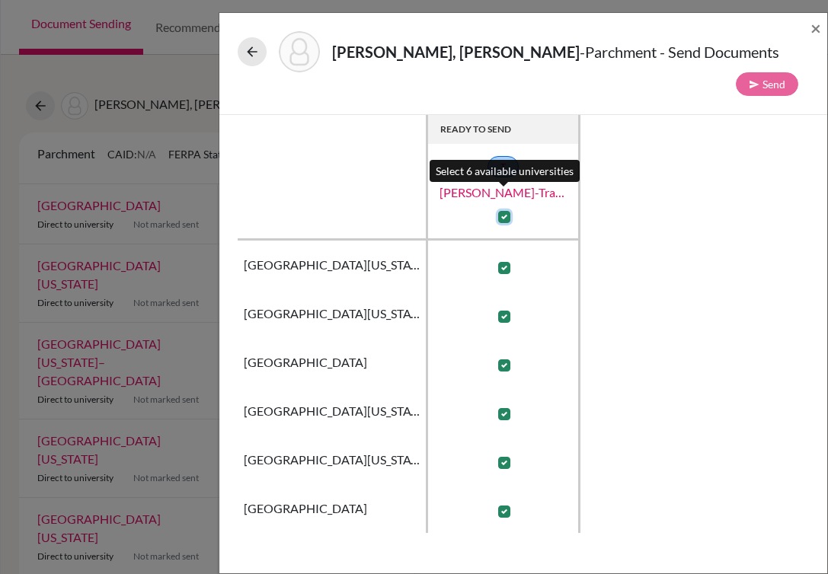
checkbox input "true"
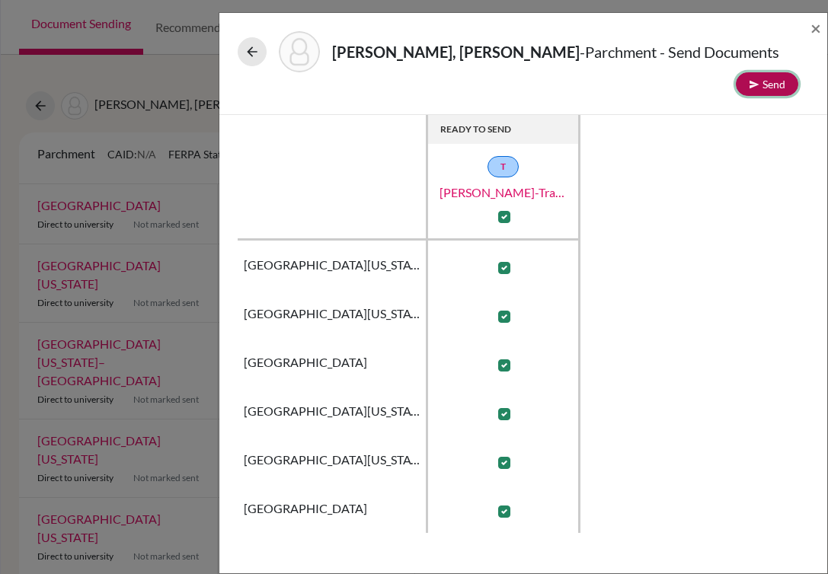
click at [762, 72] on button "Send" at bounding box center [767, 84] width 62 height 24
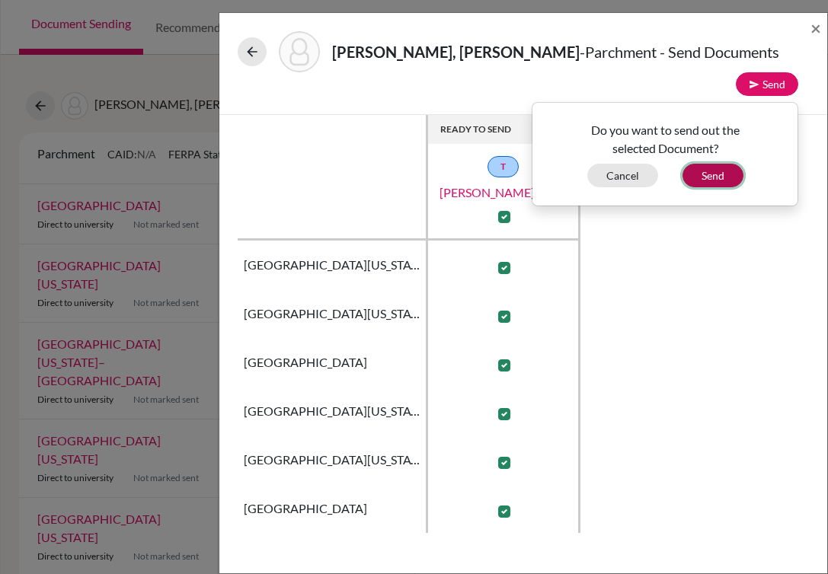
click at [733, 164] on button "Send" at bounding box center [712, 176] width 61 height 24
checkbox input "false"
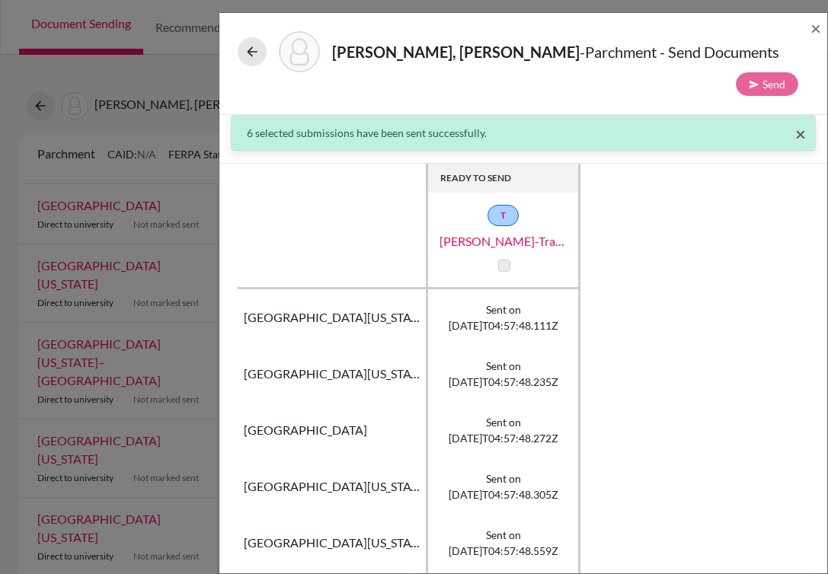
click at [795, 123] on span "×" at bounding box center [800, 134] width 11 height 22
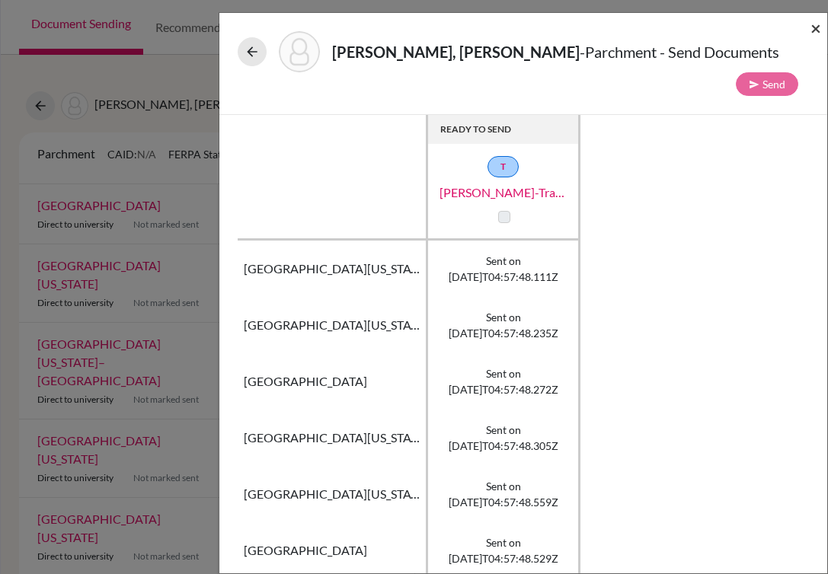
click at [813, 31] on span "×" at bounding box center [815, 28] width 11 height 22
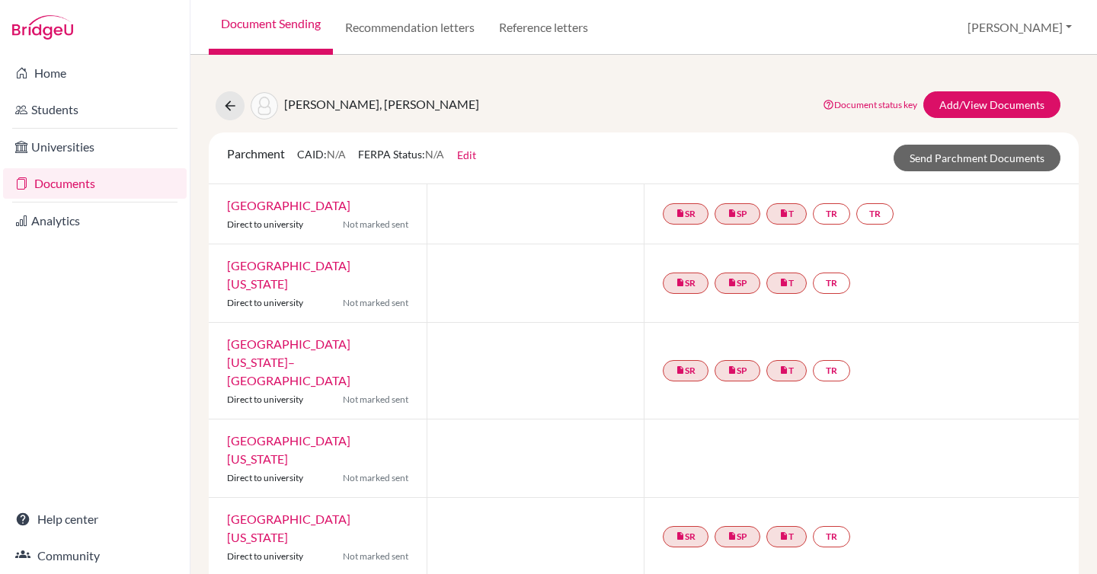
click at [276, 200] on link "[GEOGRAPHIC_DATA]" at bounding box center [288, 205] width 123 height 14
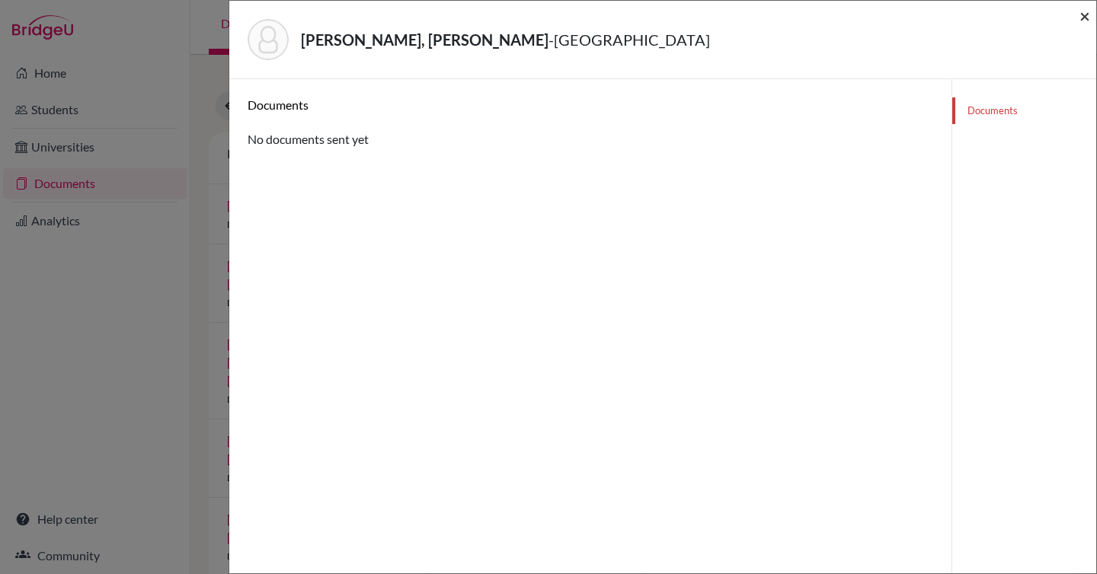
click at [1084, 15] on span "×" at bounding box center [1084, 16] width 11 height 22
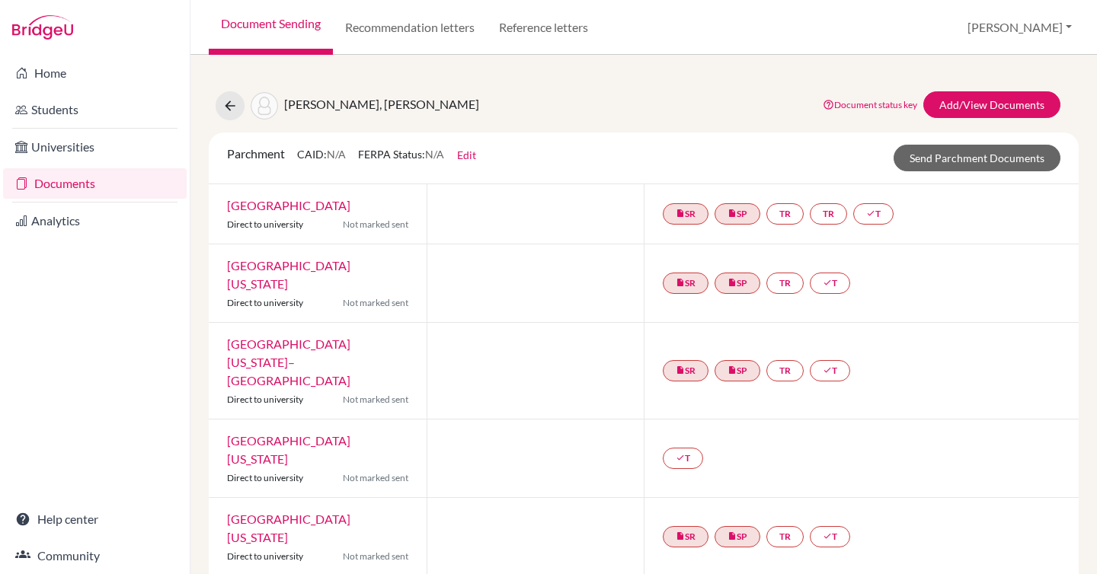
click at [284, 207] on link "[GEOGRAPHIC_DATA]" at bounding box center [288, 205] width 123 height 14
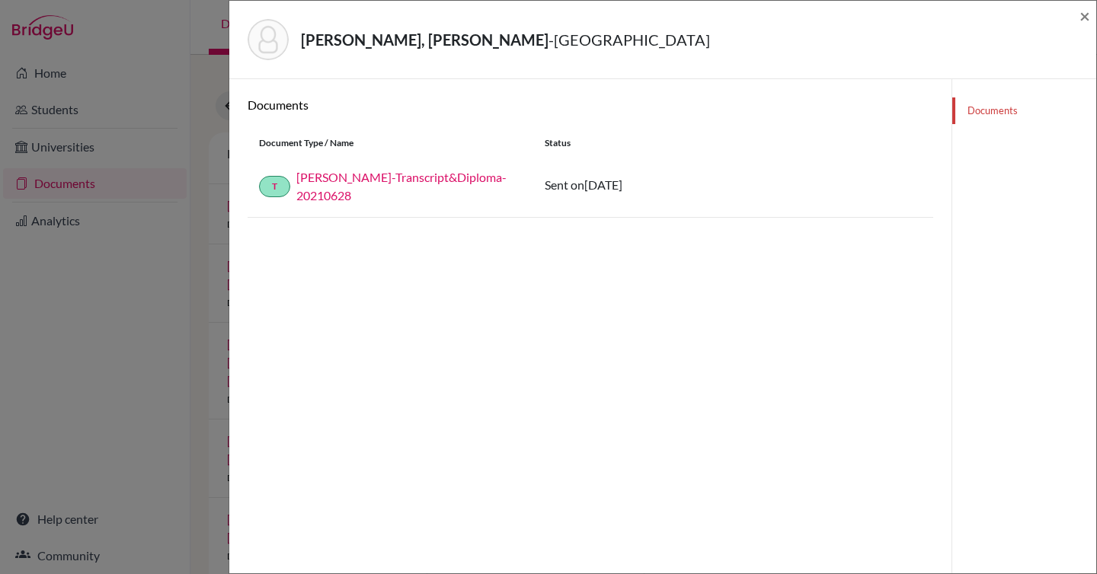
click at [418, 177] on link "[PERSON_NAME]-Transcript&Diploma-20210628" at bounding box center [401, 186] width 210 height 33
click at [1081, 6] on span "×" at bounding box center [1084, 16] width 11 height 22
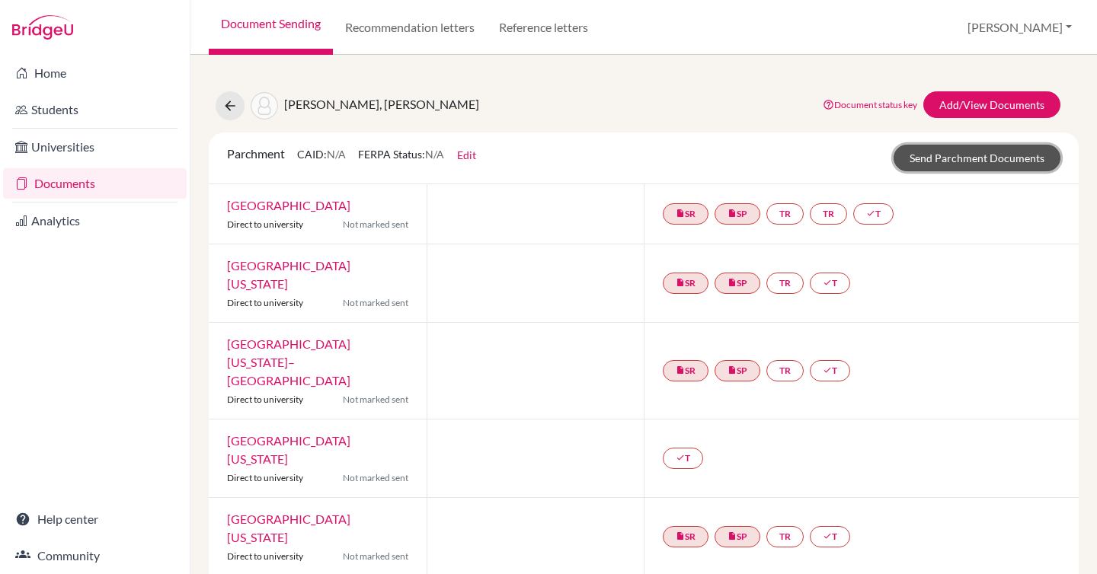
click at [981, 155] on link "Send Parchment Documents" at bounding box center [976, 158] width 167 height 27
